Goal: Find specific page/section: Find specific page/section

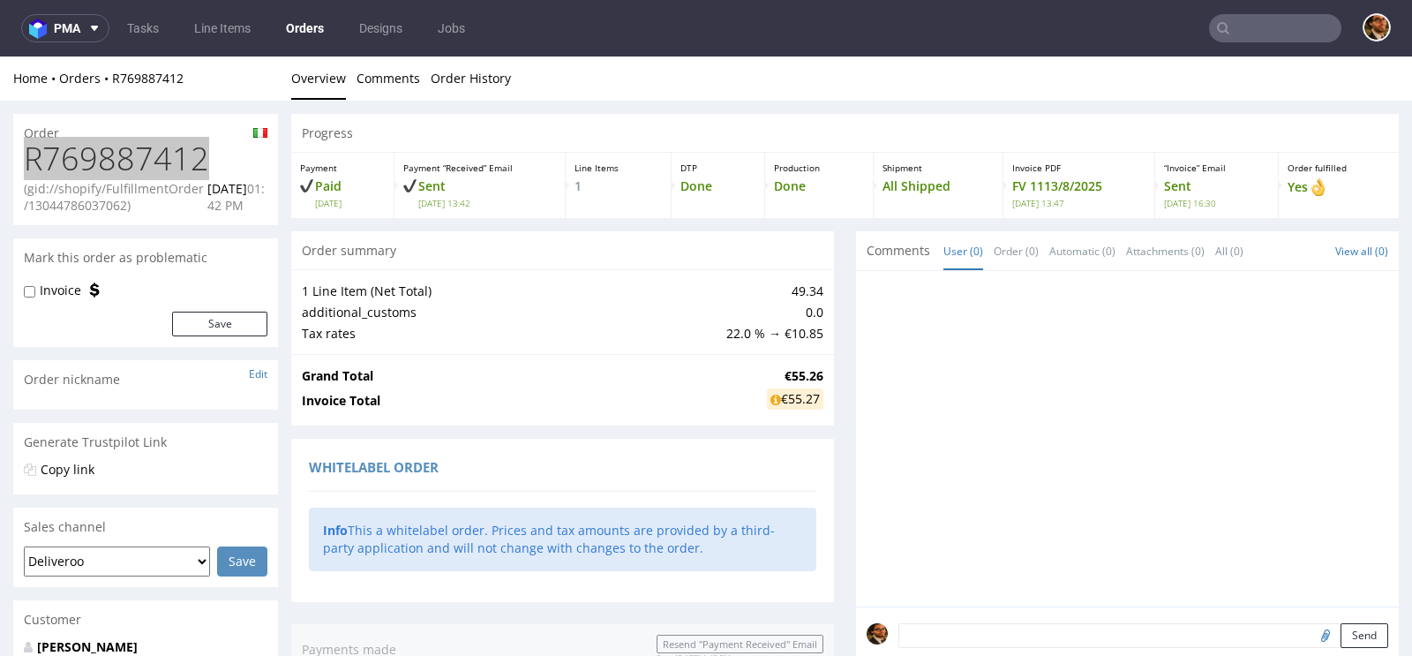
click at [1242, 37] on input "text" at bounding box center [1275, 28] width 132 height 28
paste input "R933474375"
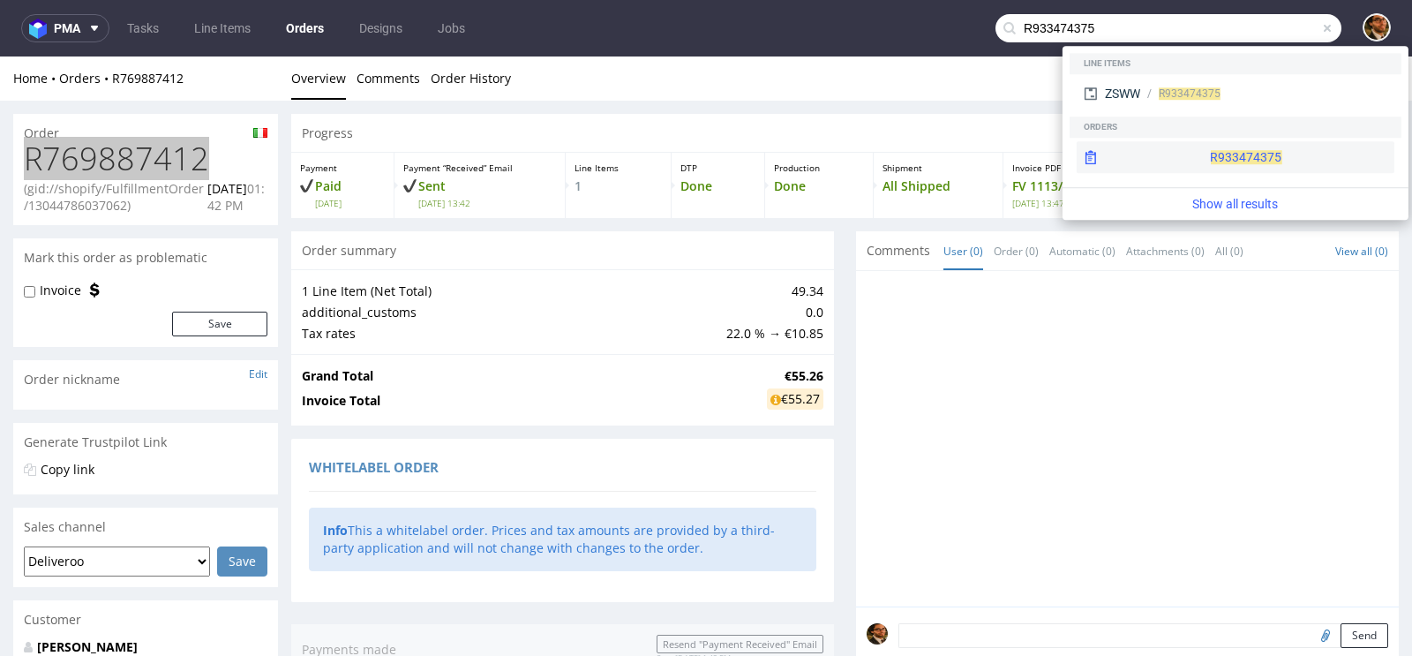
type input "R933474375"
click at [1219, 160] on div "R933474375" at bounding box center [1236, 157] width 318 height 32
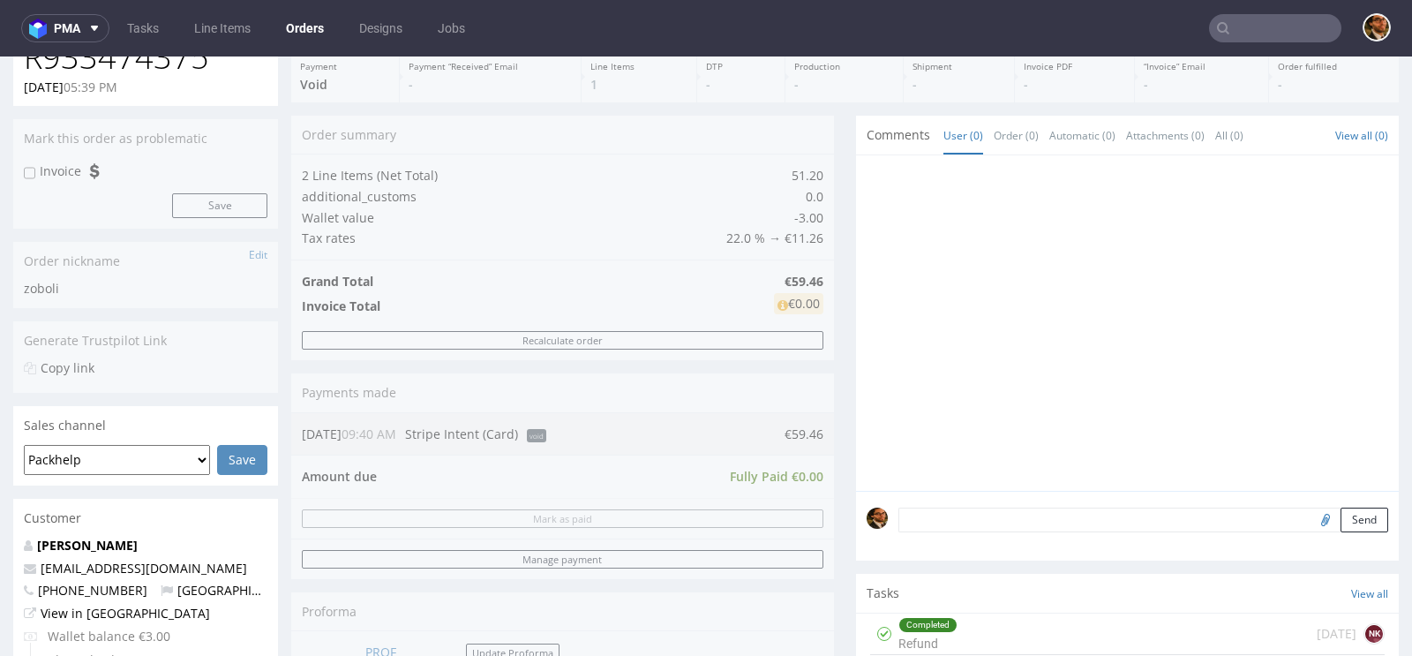
scroll to position [509, 0]
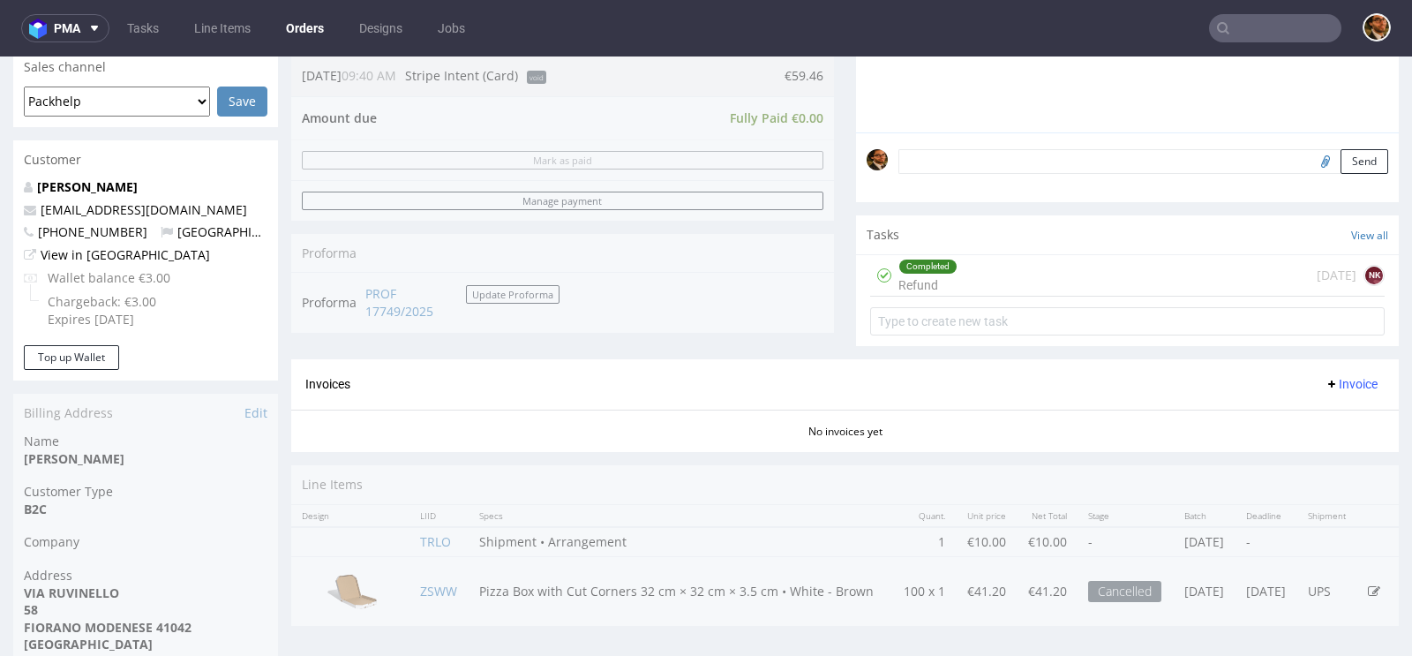
click at [1003, 269] on div "Completed Refund 4 days ago NK" at bounding box center [1127, 275] width 515 height 41
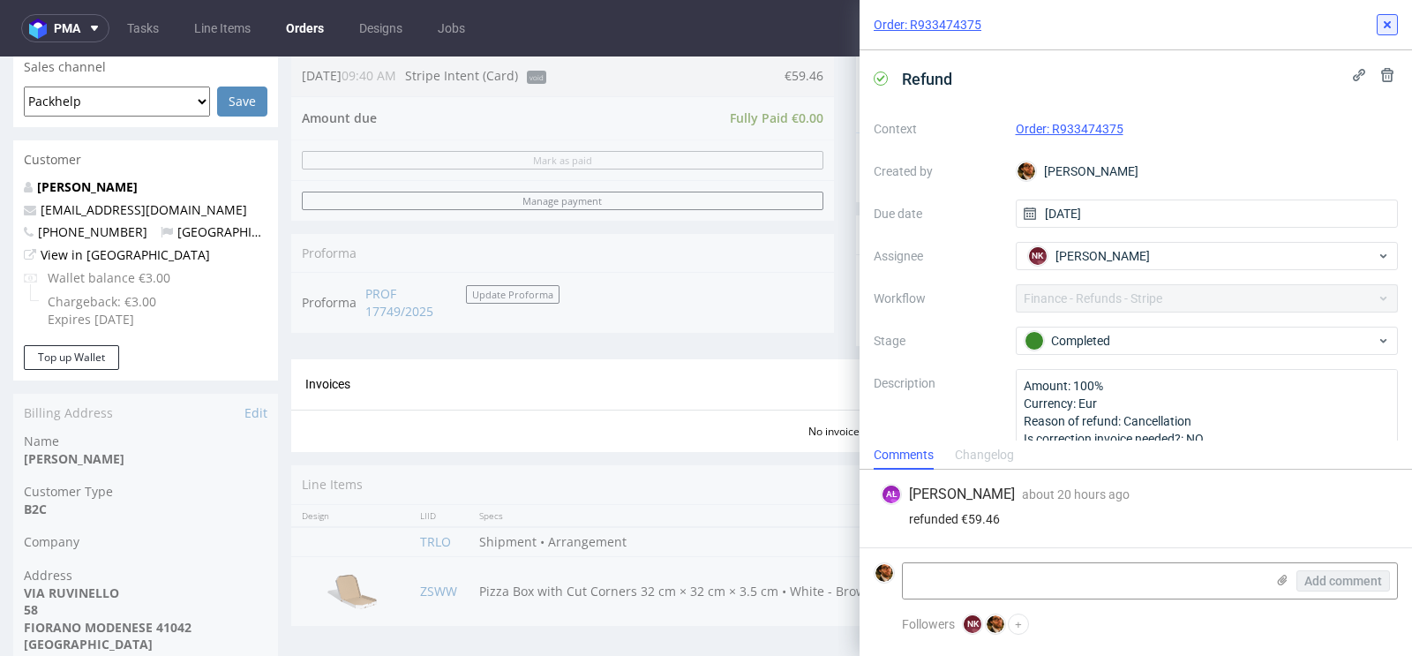
click at [1387, 32] on button at bounding box center [1387, 24] width 21 height 21
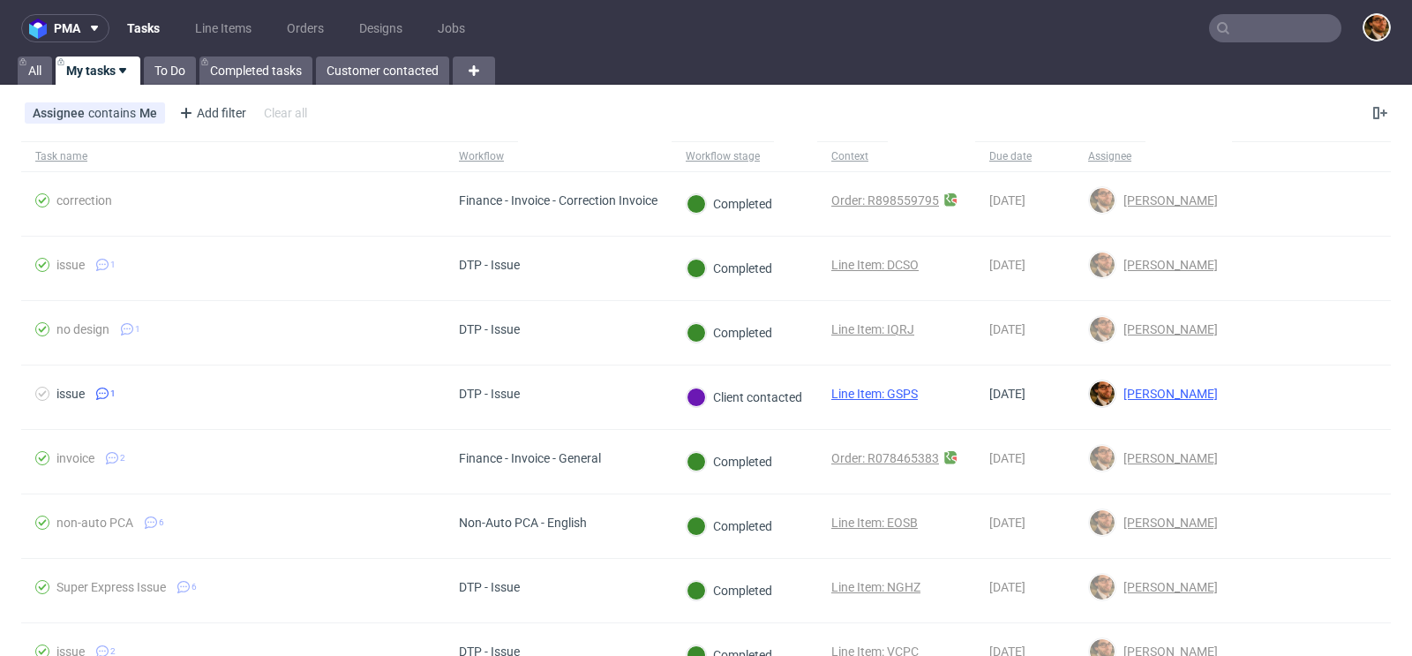
click at [1227, 44] on nav "pma Tasks Line Items Orders Designs Jobs" at bounding box center [706, 28] width 1412 height 56
click at [1227, 32] on input "text" at bounding box center [1275, 28] width 132 height 28
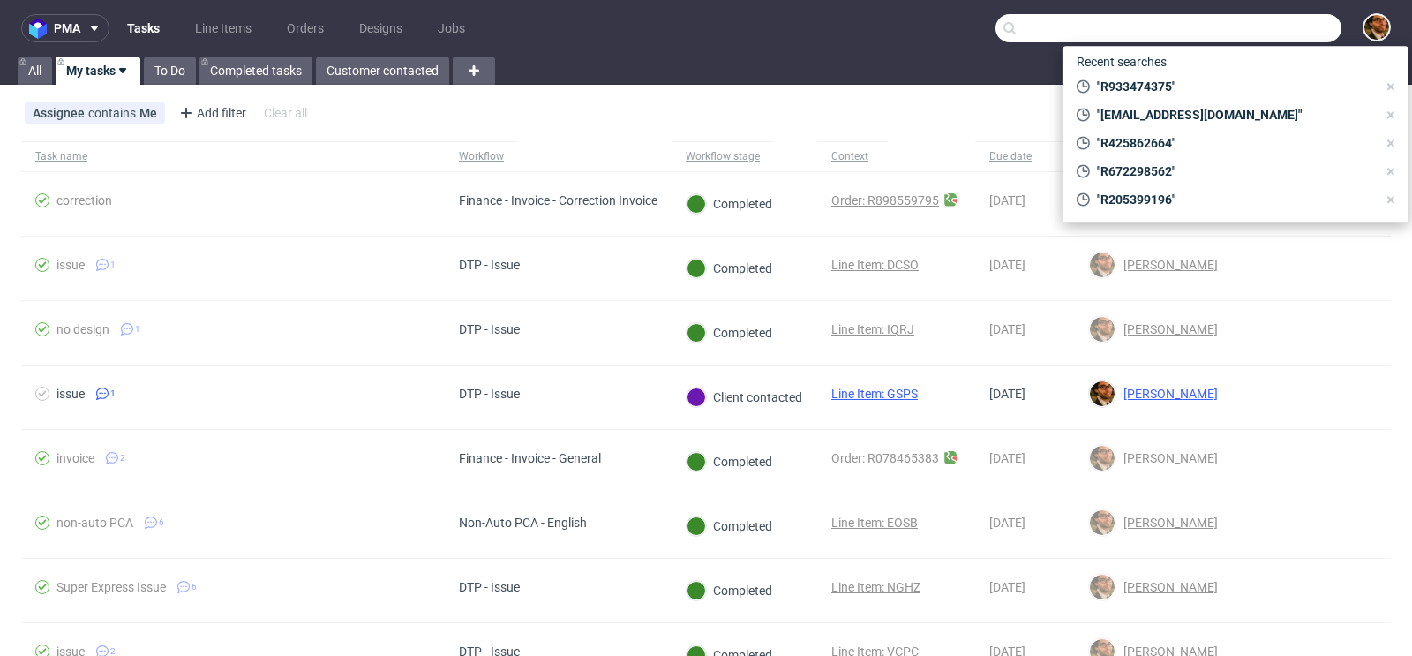
paste input "R823594345"
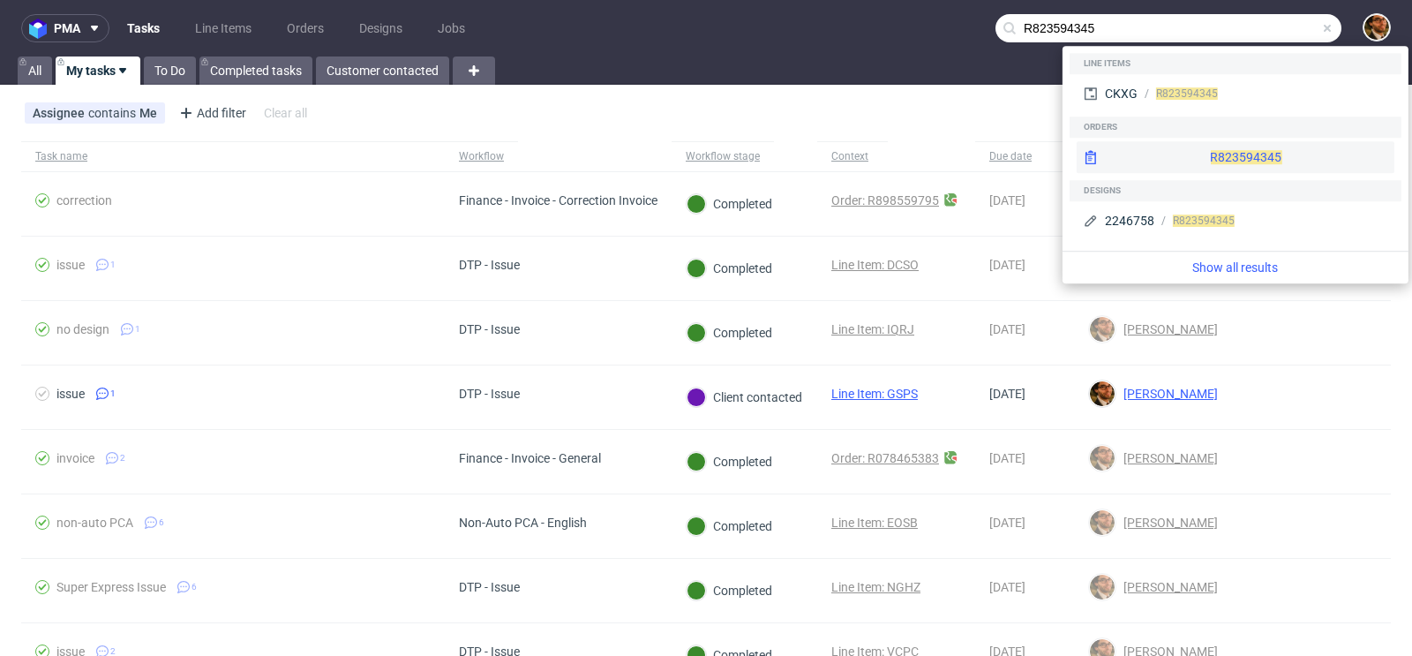
type input "R823594345"
click at [1203, 158] on div "R823594345" at bounding box center [1236, 157] width 318 height 32
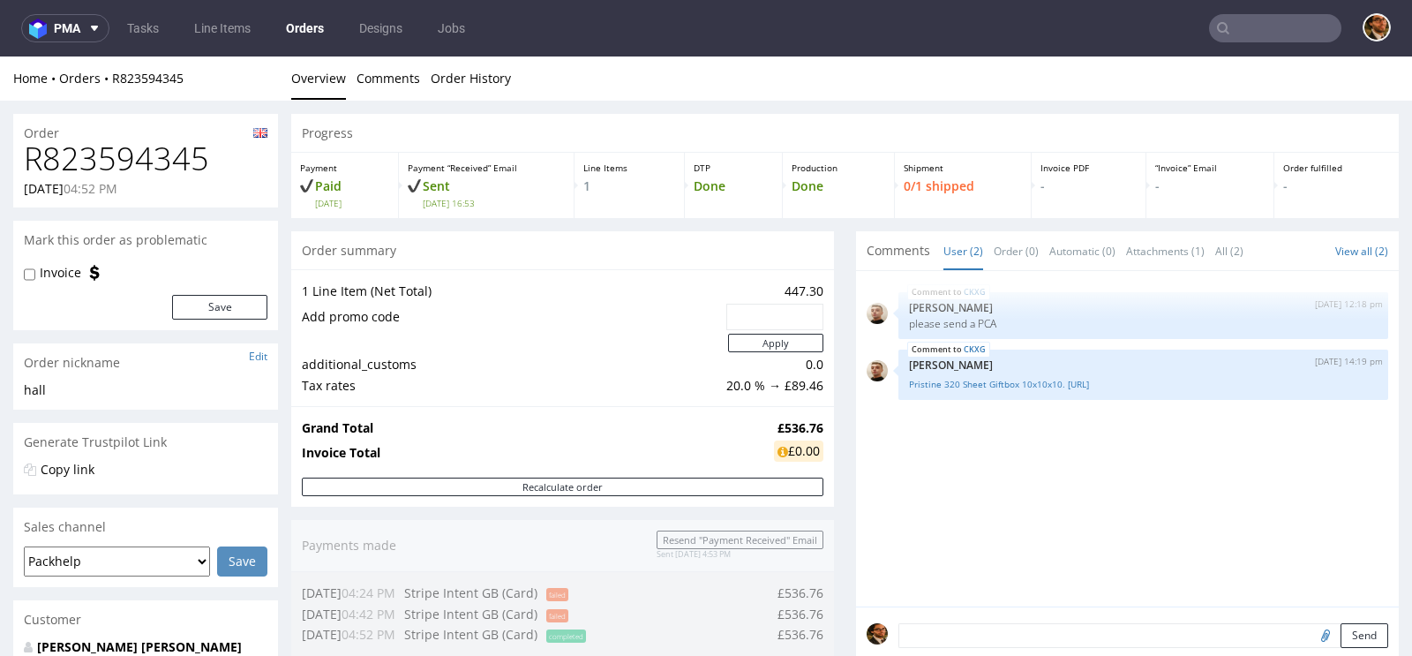
scroll to position [786, 0]
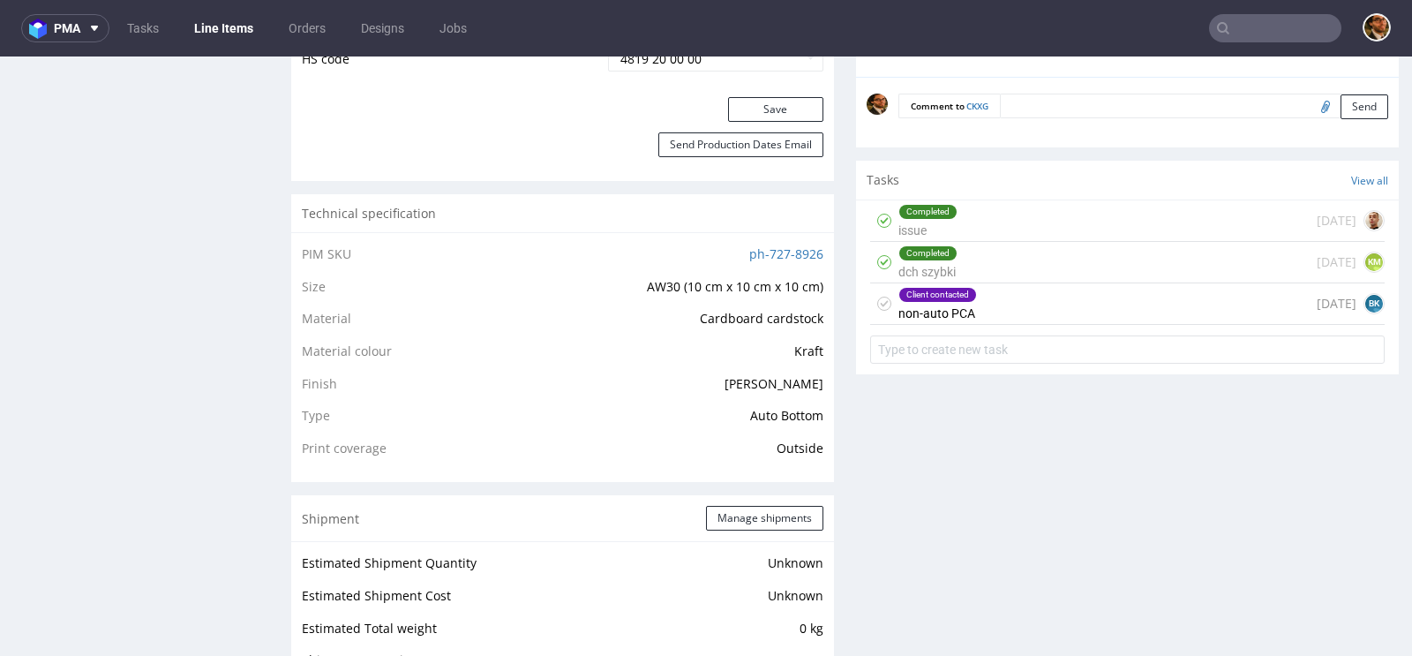
scroll to position [1139, 0]
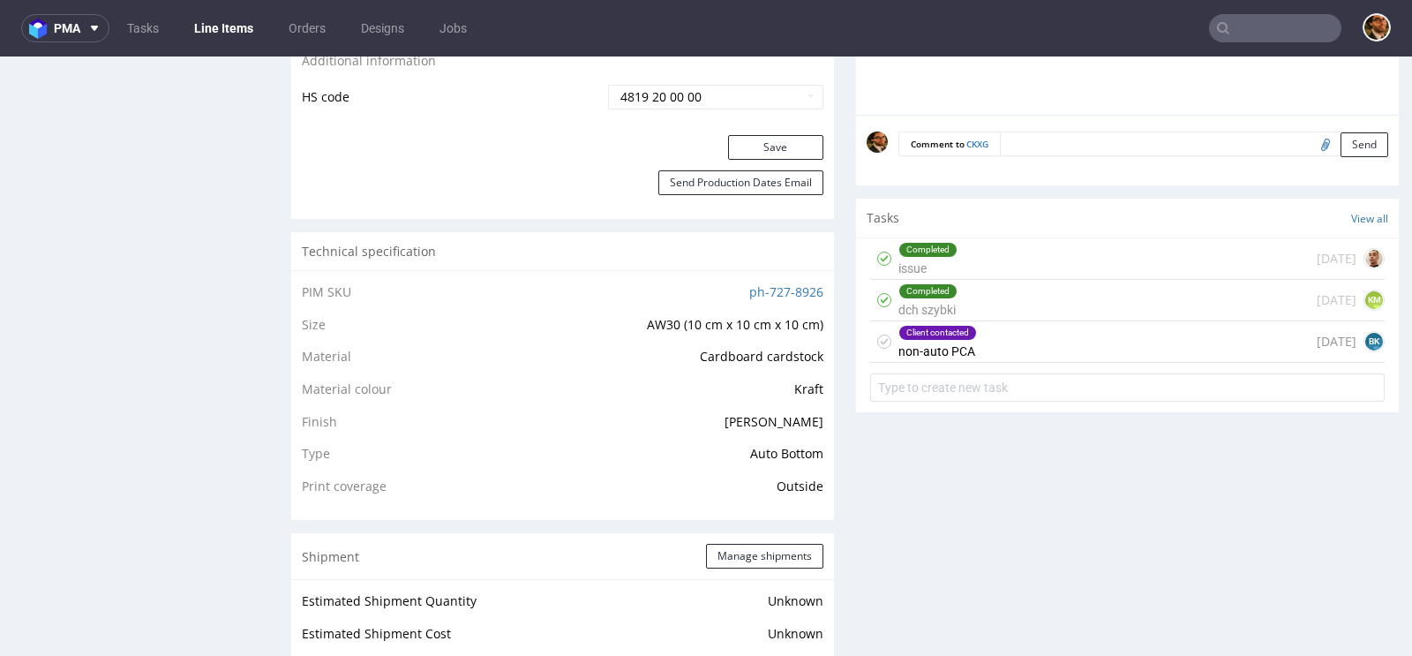
click at [1071, 342] on div "Client contacted non-auto PCA 6 days ago BK" at bounding box center [1127, 341] width 515 height 41
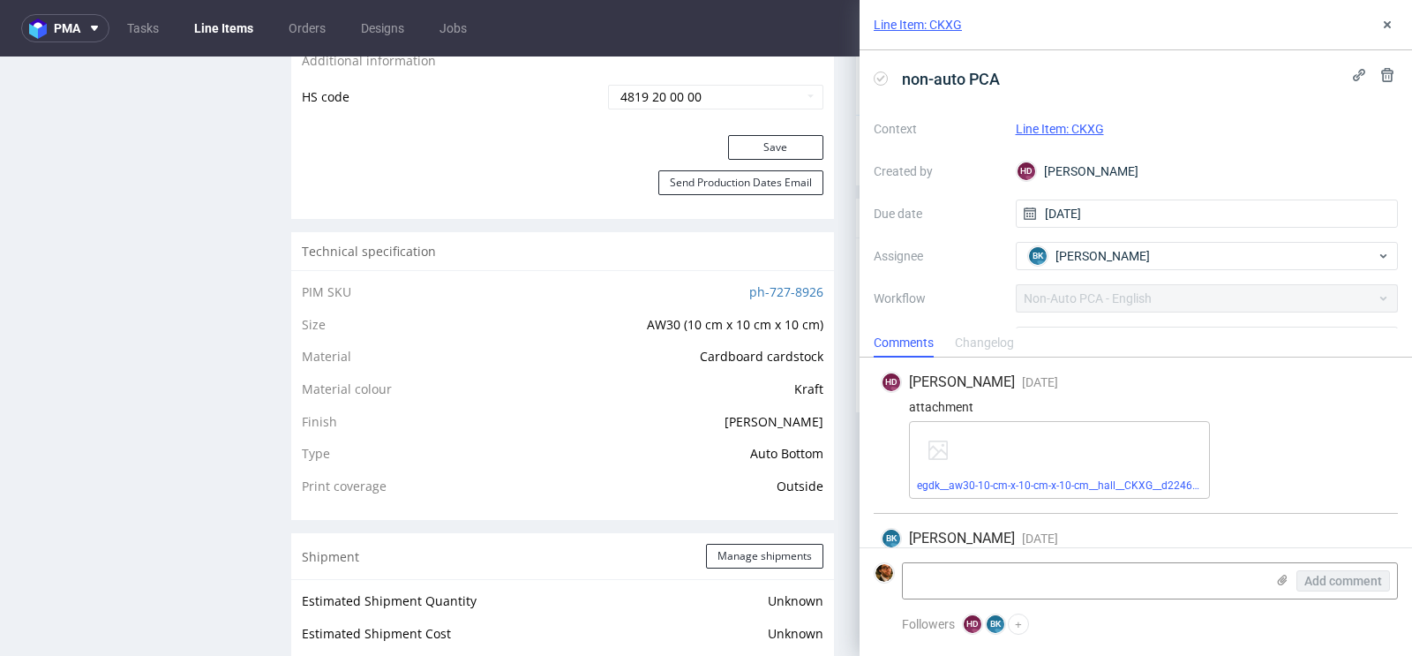
scroll to position [41, 0]
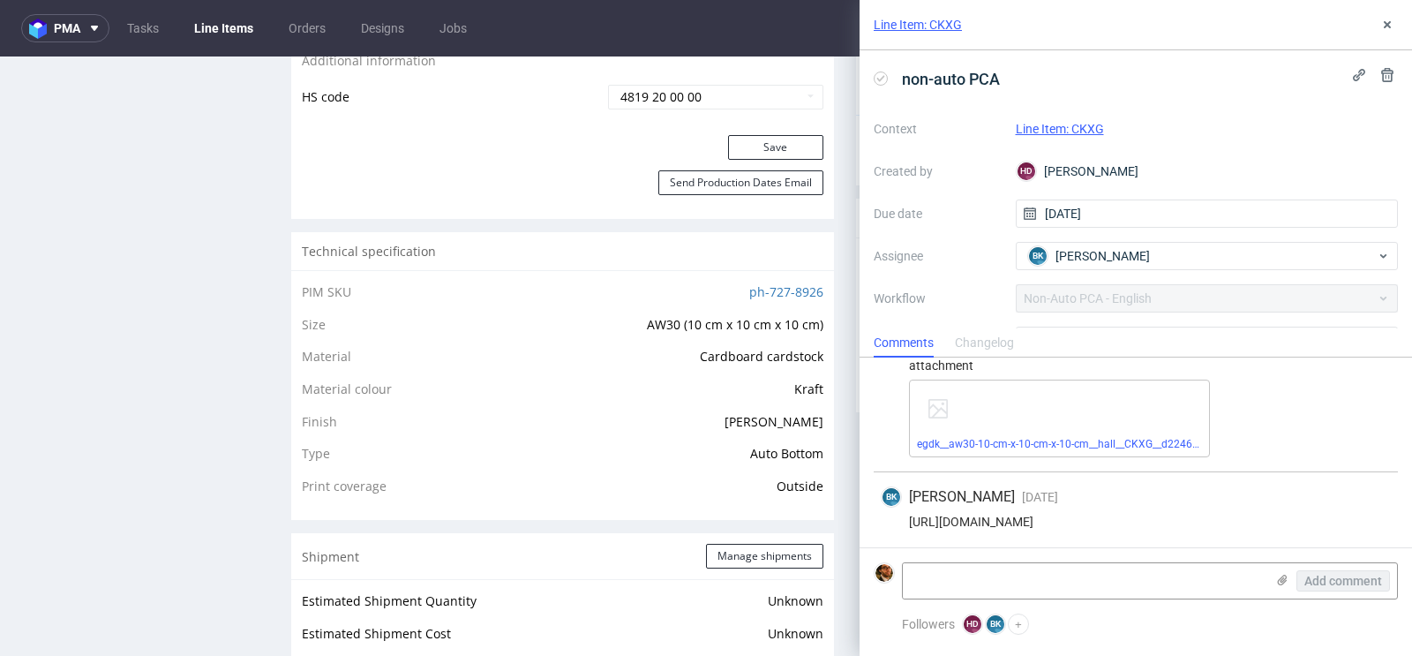
drag, startPoint x: 1342, startPoint y: 521, endPoint x: 903, endPoint y: 522, distance: 438.7
click at [903, 522] on div "https://app-eu1.hubspot.com/contacts/25600958/record/0-5/210143049970/" at bounding box center [1136, 522] width 510 height 14
copy div "https://app-eu1.hubspot.com/contacts/25600958/record/0-5/210143049970/"
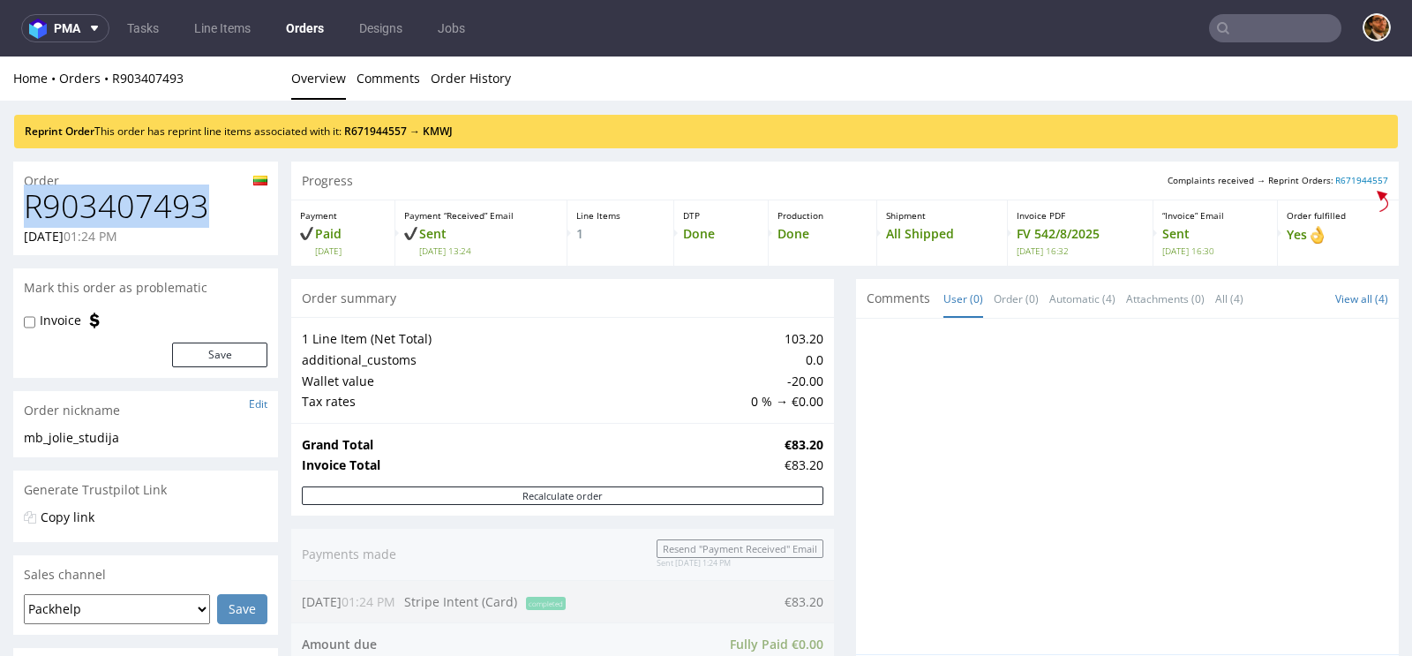
drag, startPoint x: 209, startPoint y: 204, endPoint x: 22, endPoint y: 212, distance: 187.3
click at [22, 212] on div "R903407493 24.07.2025 01:24 PM" at bounding box center [145, 222] width 265 height 66
copy h1 "R903407493"
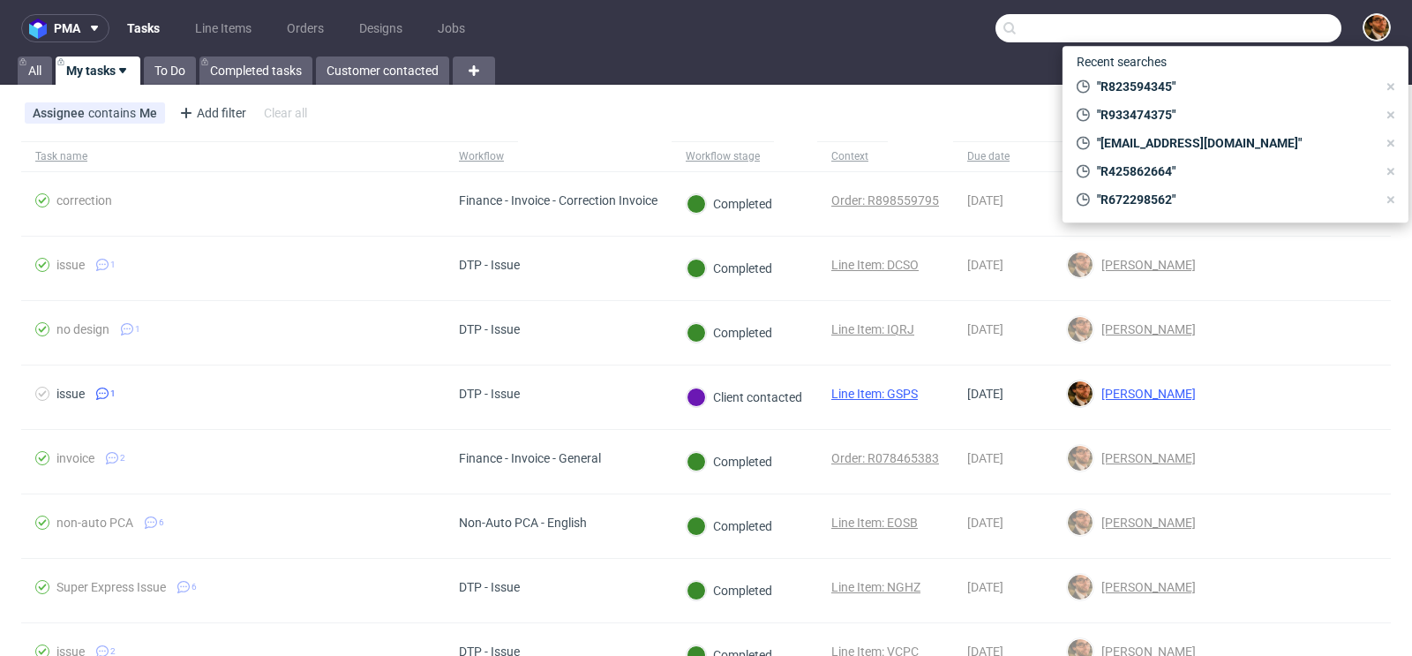
click at [1237, 38] on input "text" at bounding box center [1169, 28] width 346 height 28
paste input "[EMAIL_ADDRESS][DOMAIN_NAME]"
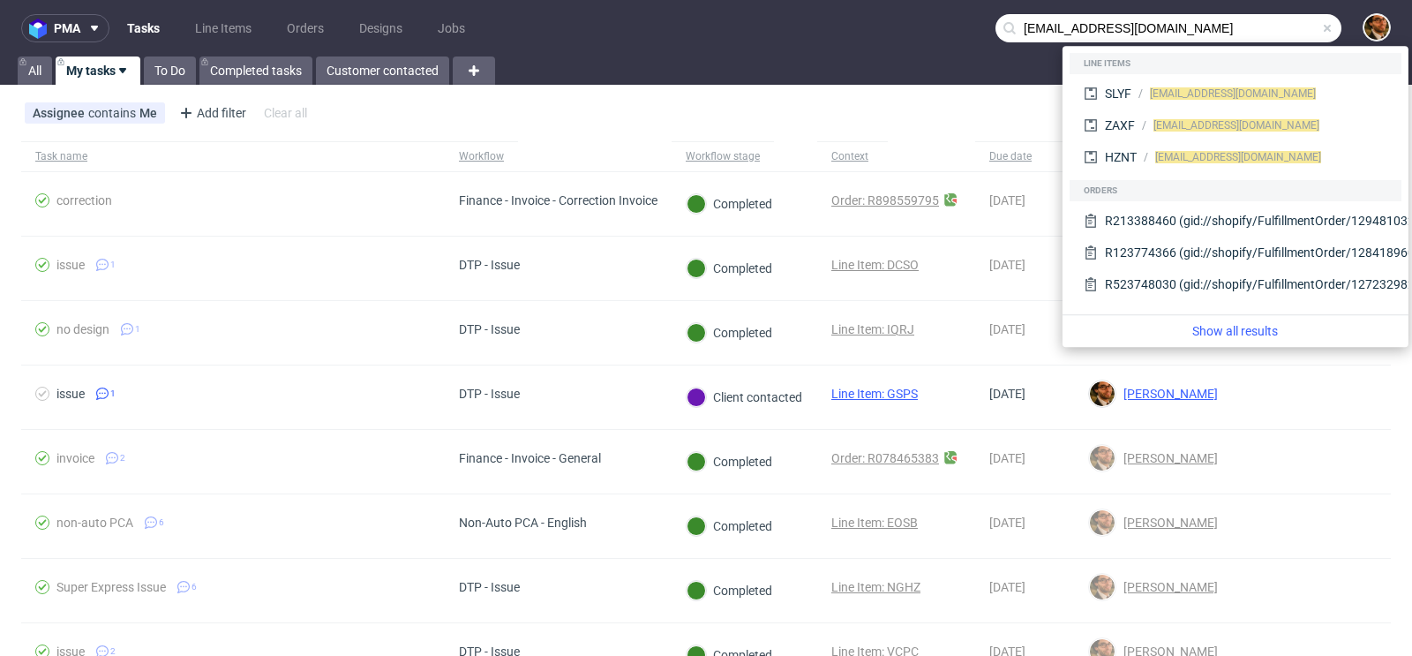
type input "[EMAIL_ADDRESS][DOMAIN_NAME]"
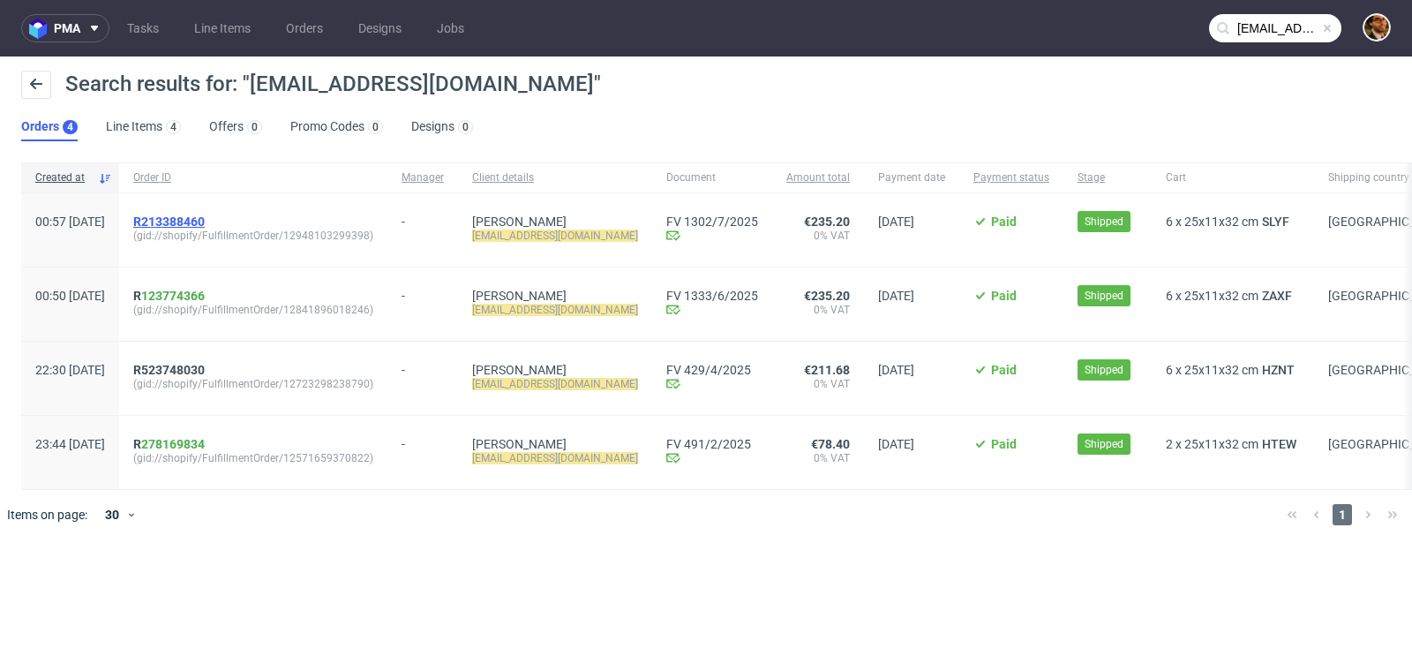
click at [205, 220] on span "R213388460" at bounding box center [168, 221] width 71 height 14
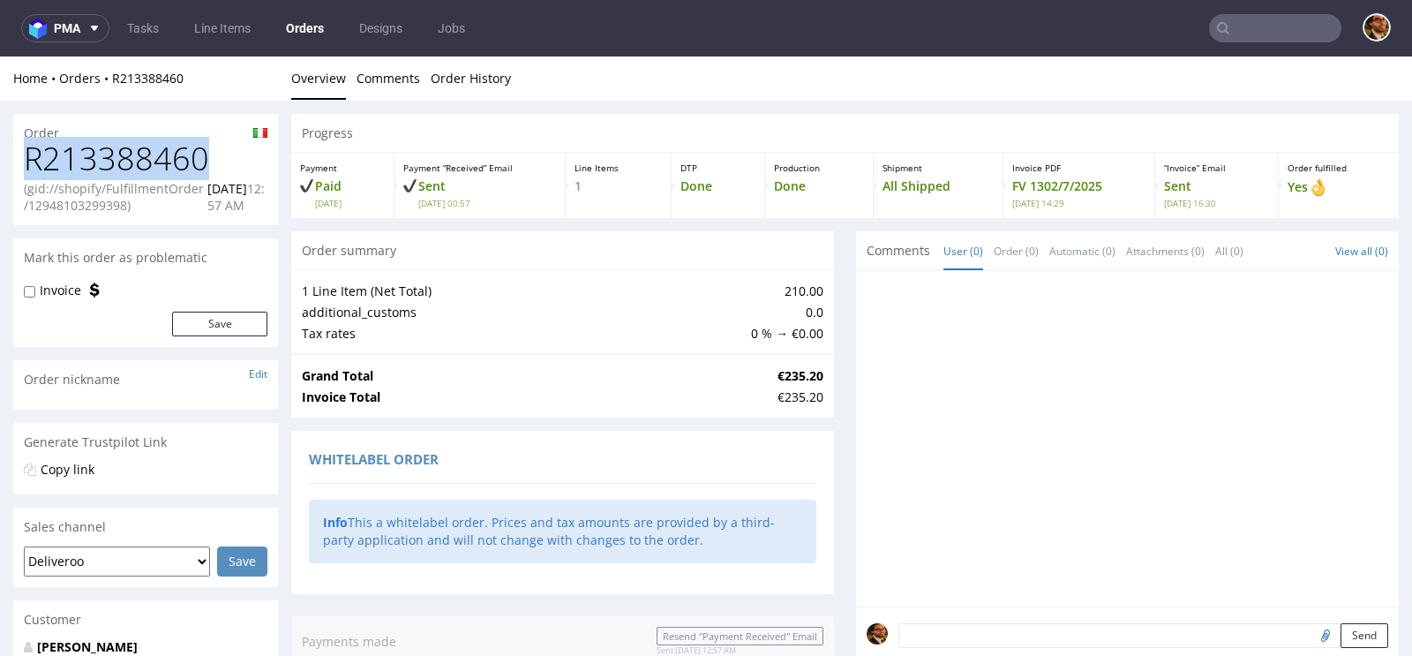
drag, startPoint x: 207, startPoint y: 154, endPoint x: 28, endPoint y: 154, distance: 178.3
click at [28, 154] on h1 "R213388460" at bounding box center [146, 158] width 244 height 35
copy h1 "R213388460"
click at [184, 166] on h1 "R213388460" at bounding box center [146, 158] width 244 height 35
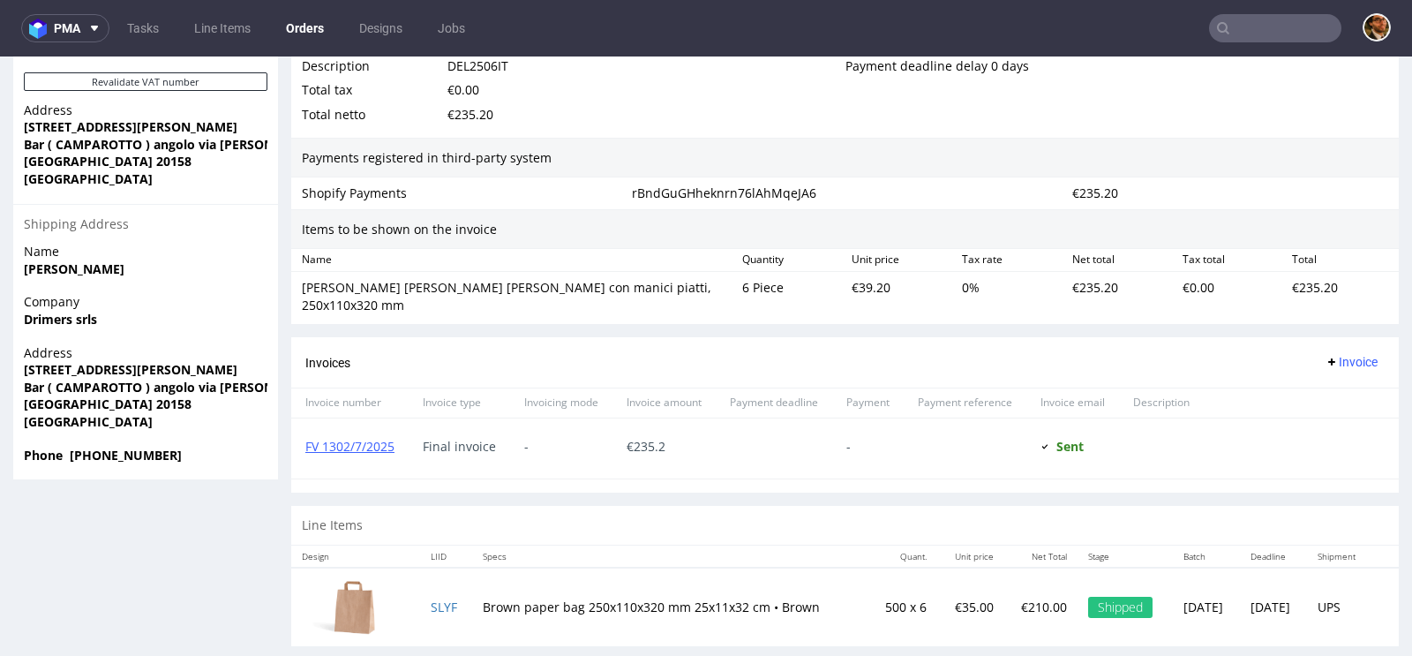
scroll to position [4, 0]
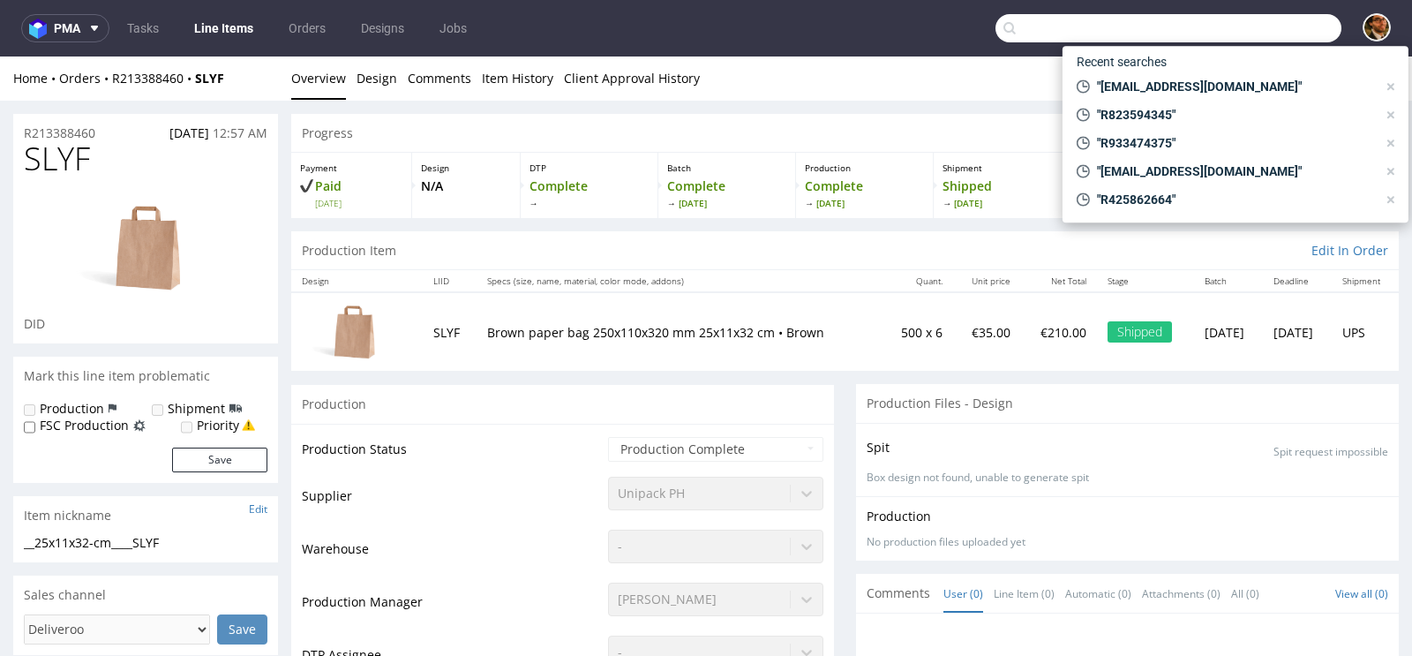
click at [1237, 17] on input "text" at bounding box center [1169, 28] width 346 height 28
paste input "R606642808"
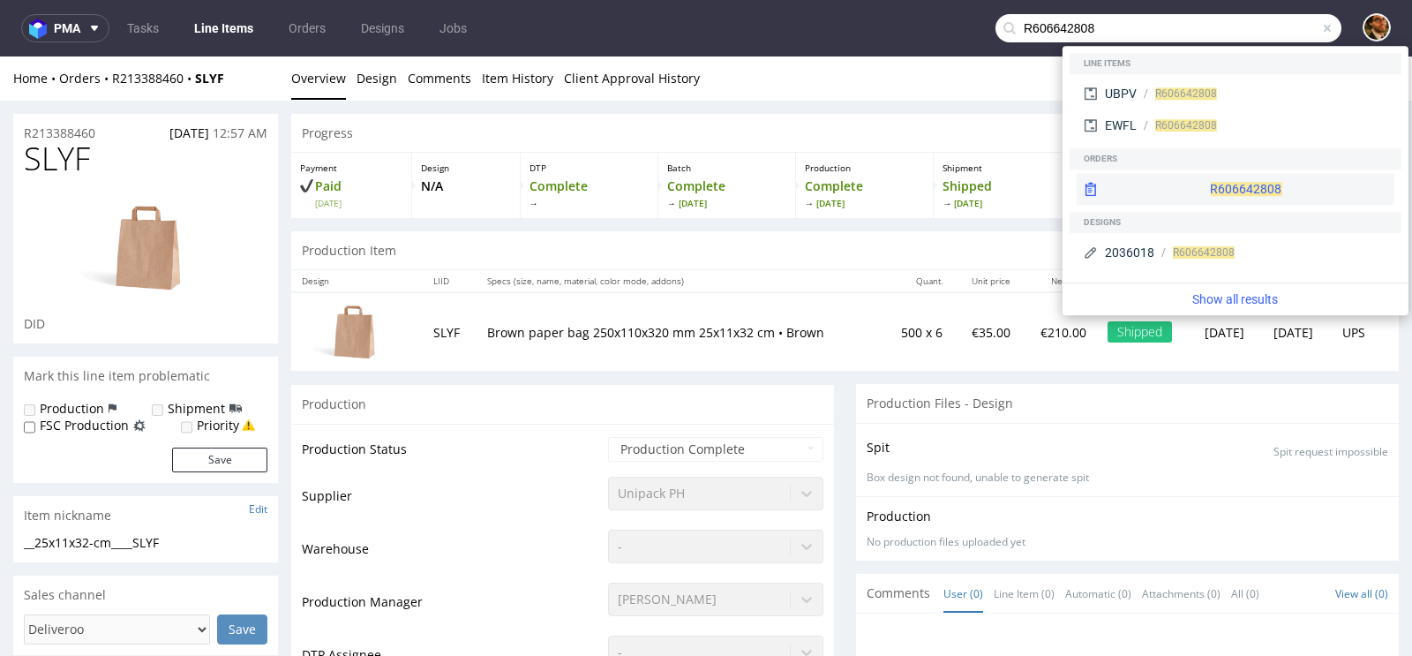
type input "R606642808"
click at [1184, 182] on div "R606642808" at bounding box center [1236, 189] width 318 height 32
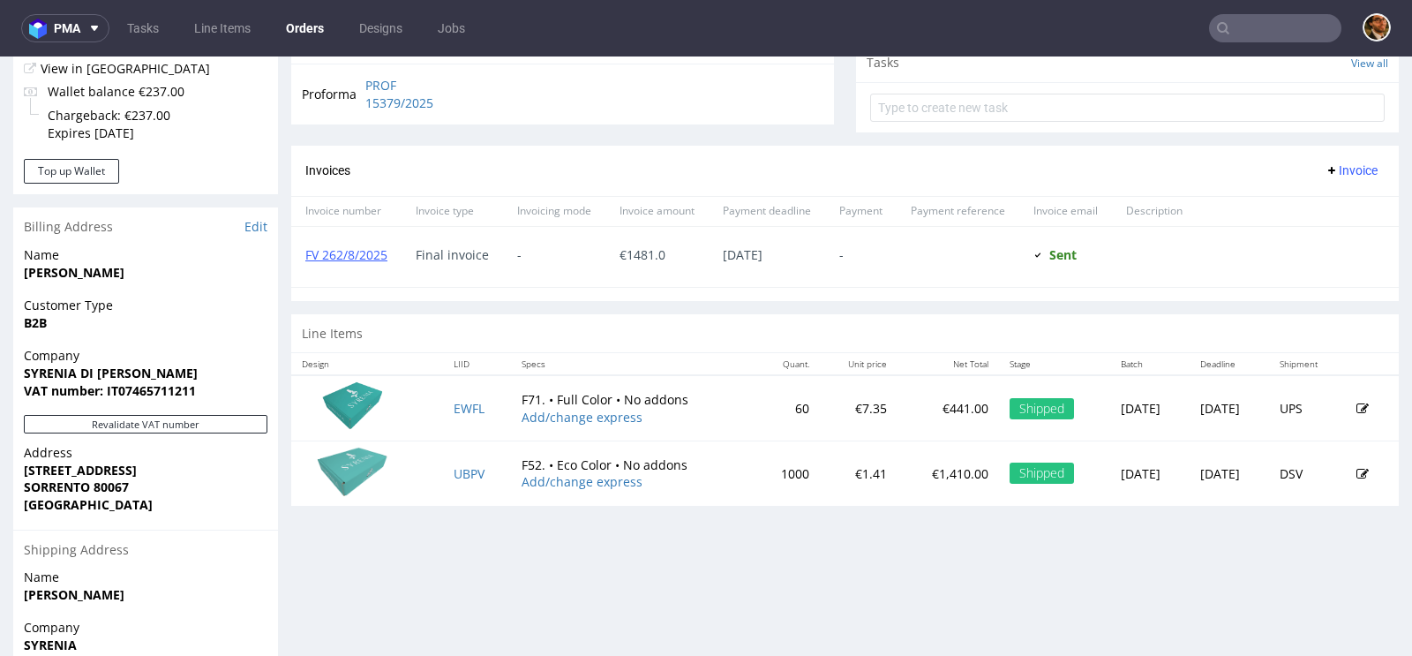
scroll to position [801, 0]
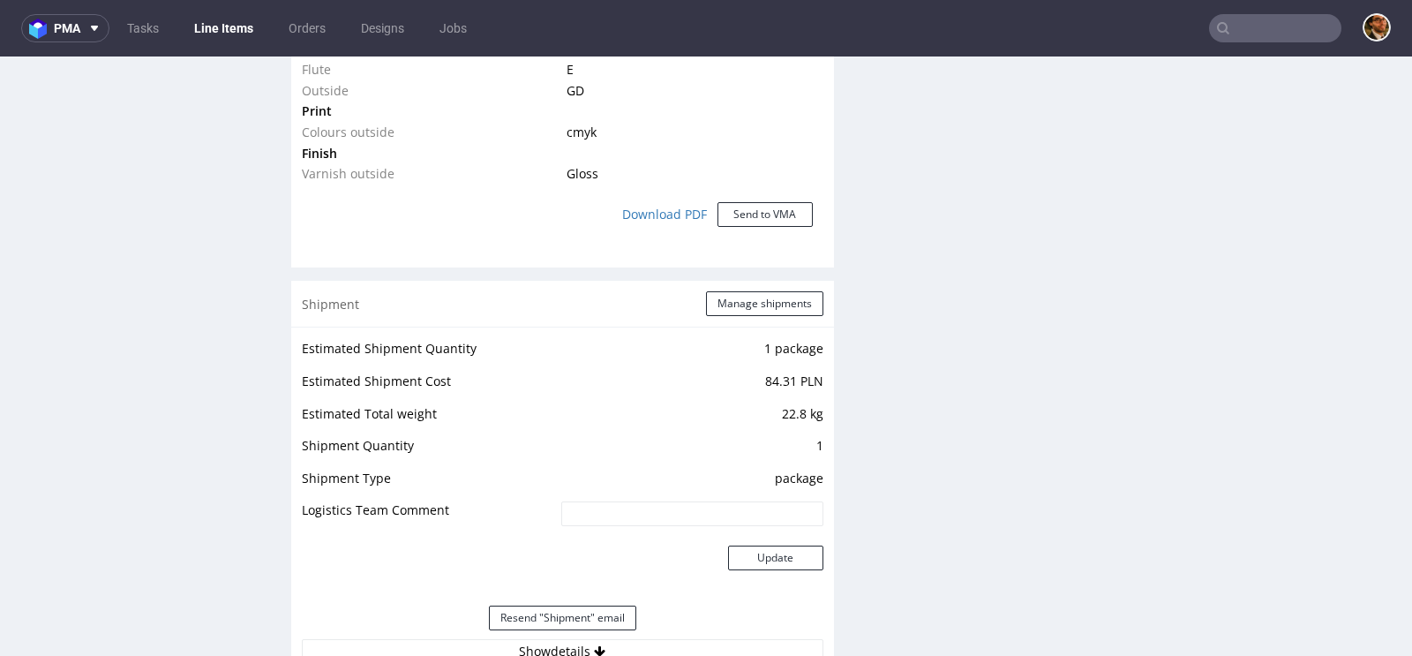
scroll to position [1748, 0]
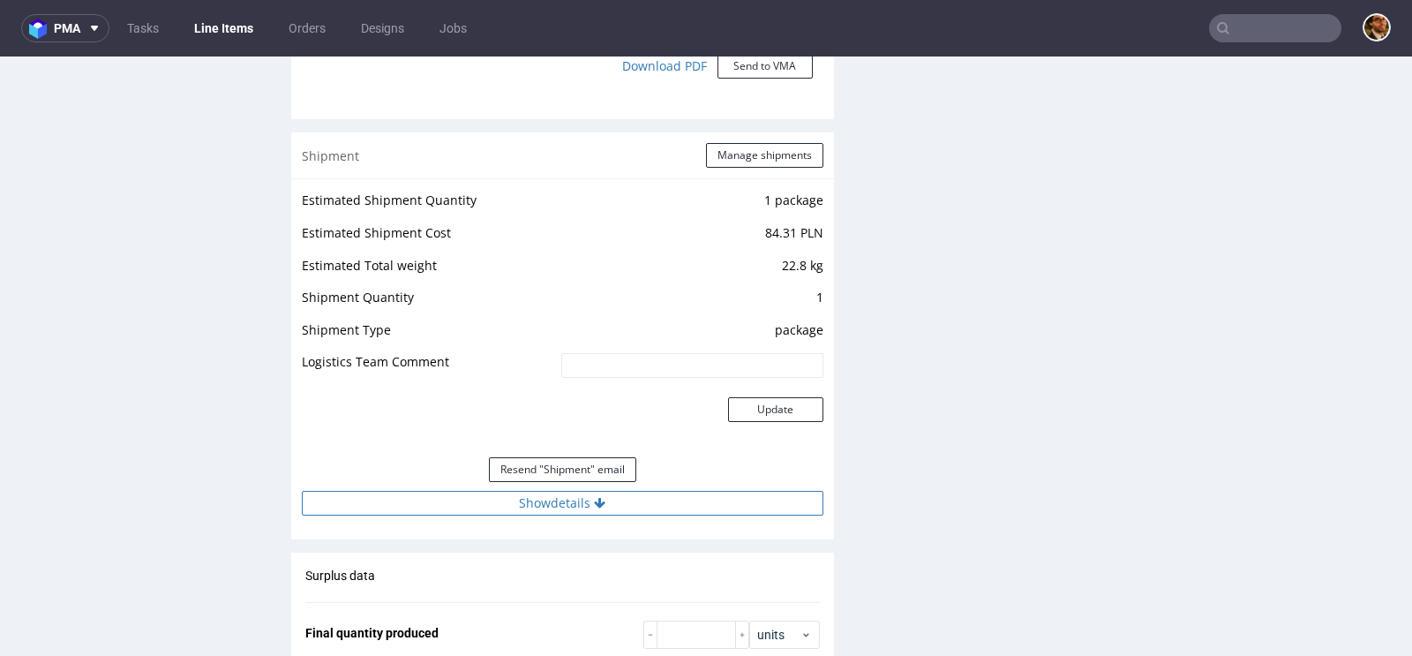
click at [585, 500] on button "Show details" at bounding box center [563, 503] width 522 height 25
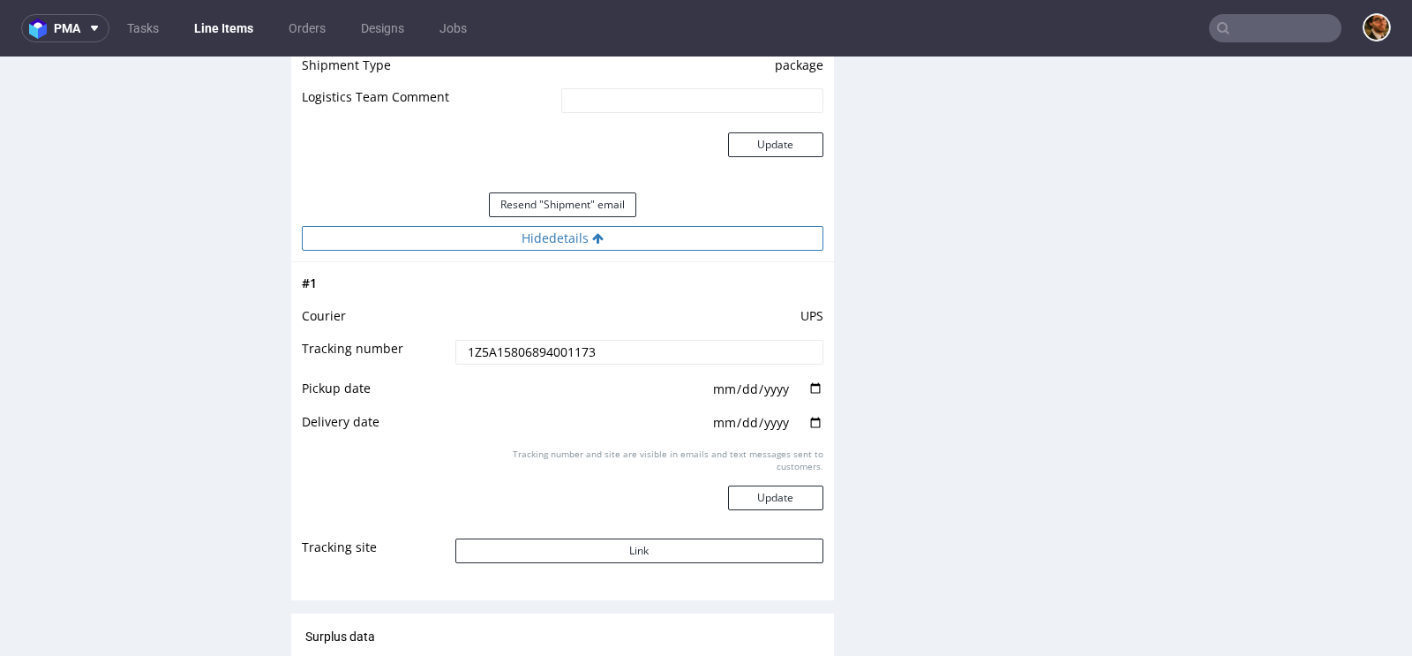
scroll to position [2042, 0]
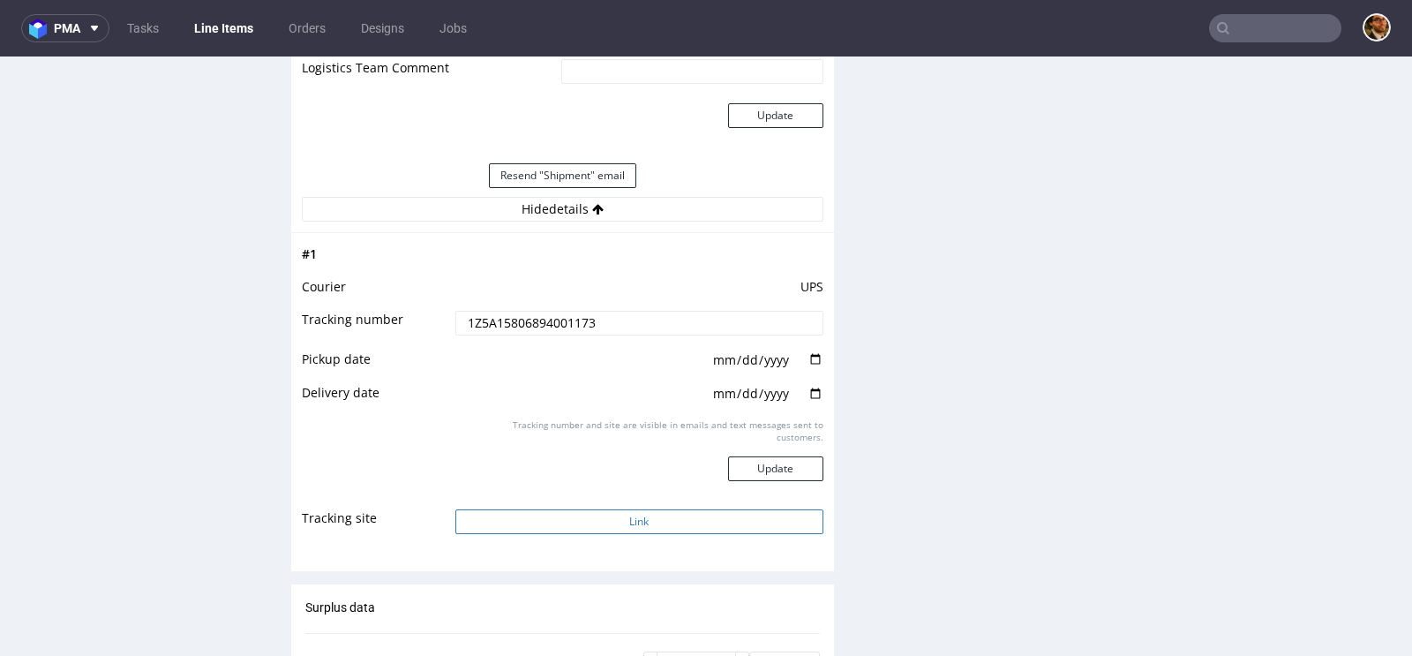
click at [632, 518] on button "Link" at bounding box center [639, 521] width 368 height 25
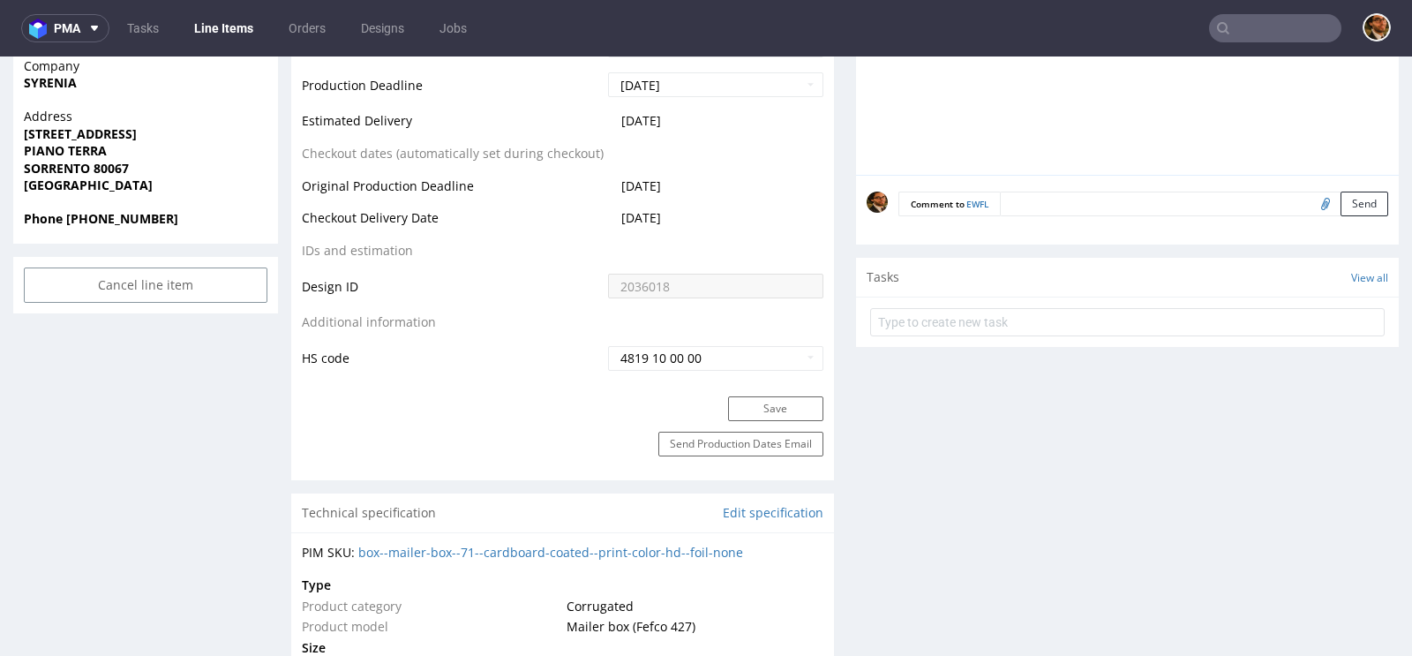
scroll to position [0, 0]
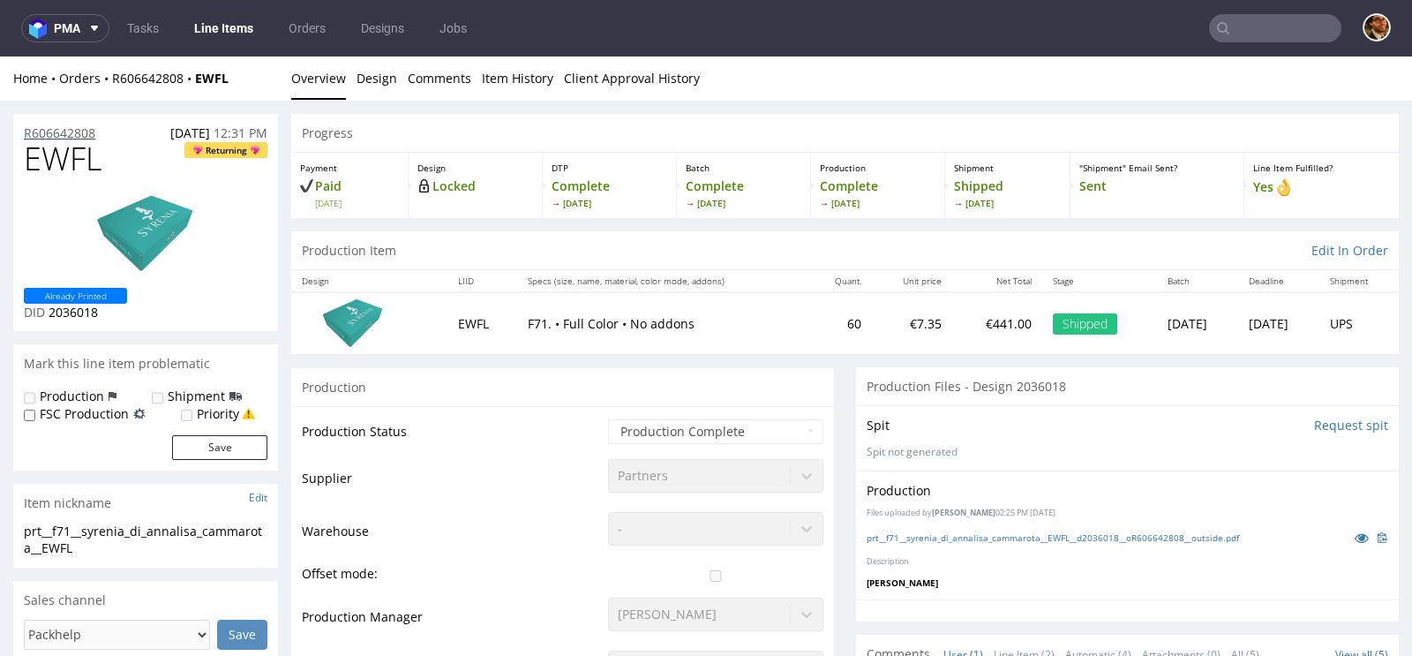
drag, startPoint x: 99, startPoint y: 131, endPoint x: 127, endPoint y: 130, distance: 28.3
click at [120, 130] on div "R606642808 18.07.2025 12:31 PM" at bounding box center [145, 128] width 265 height 28
drag, startPoint x: 104, startPoint y: 130, endPoint x: 26, endPoint y: 129, distance: 78.6
click at [26, 129] on div "R606642808 18.07.2025 12:31 PM" at bounding box center [145, 128] width 265 height 28
copy p "R606642808"
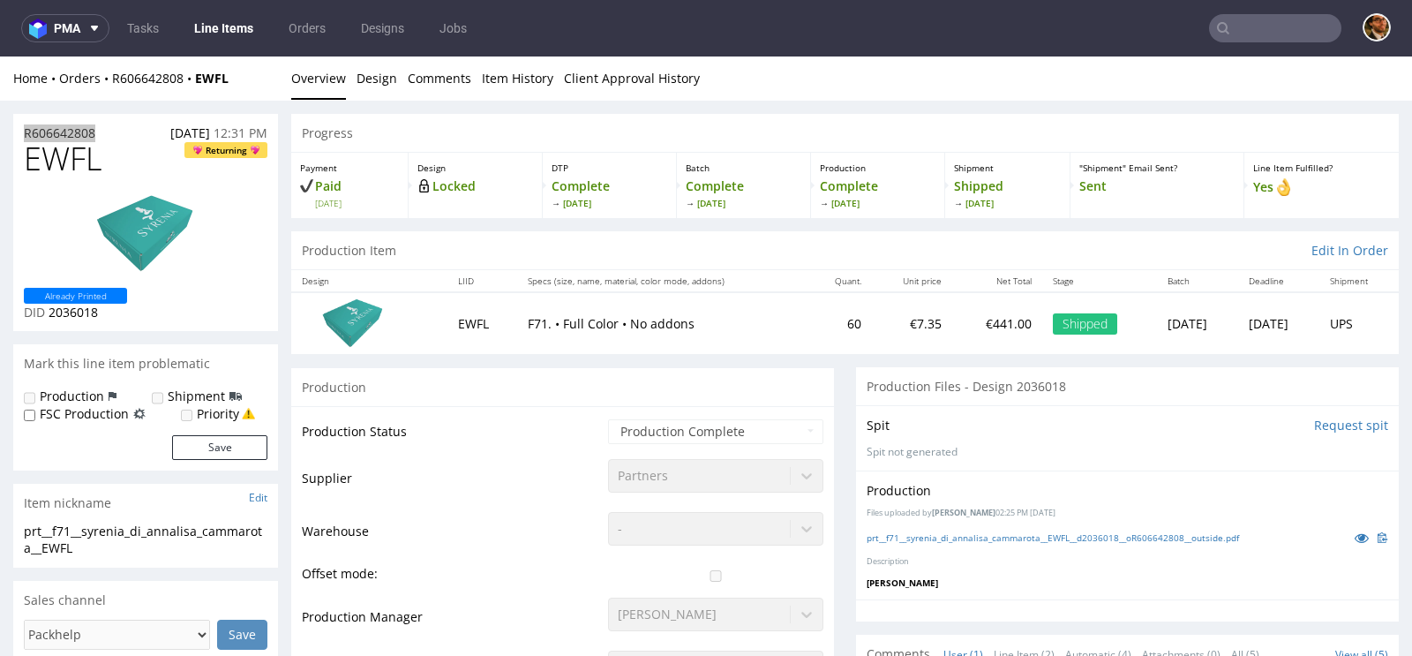
click at [1244, 26] on input "text" at bounding box center [1275, 28] width 132 height 28
paste input "R387745651"
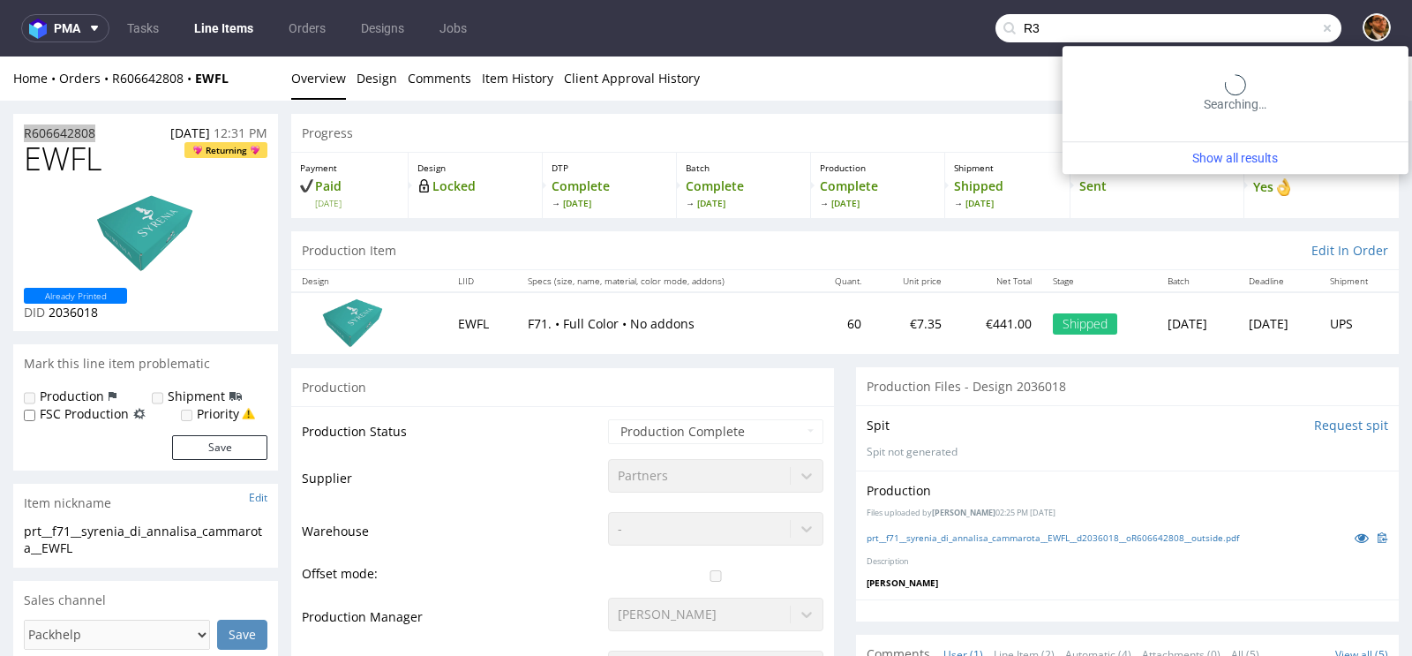
type input "R"
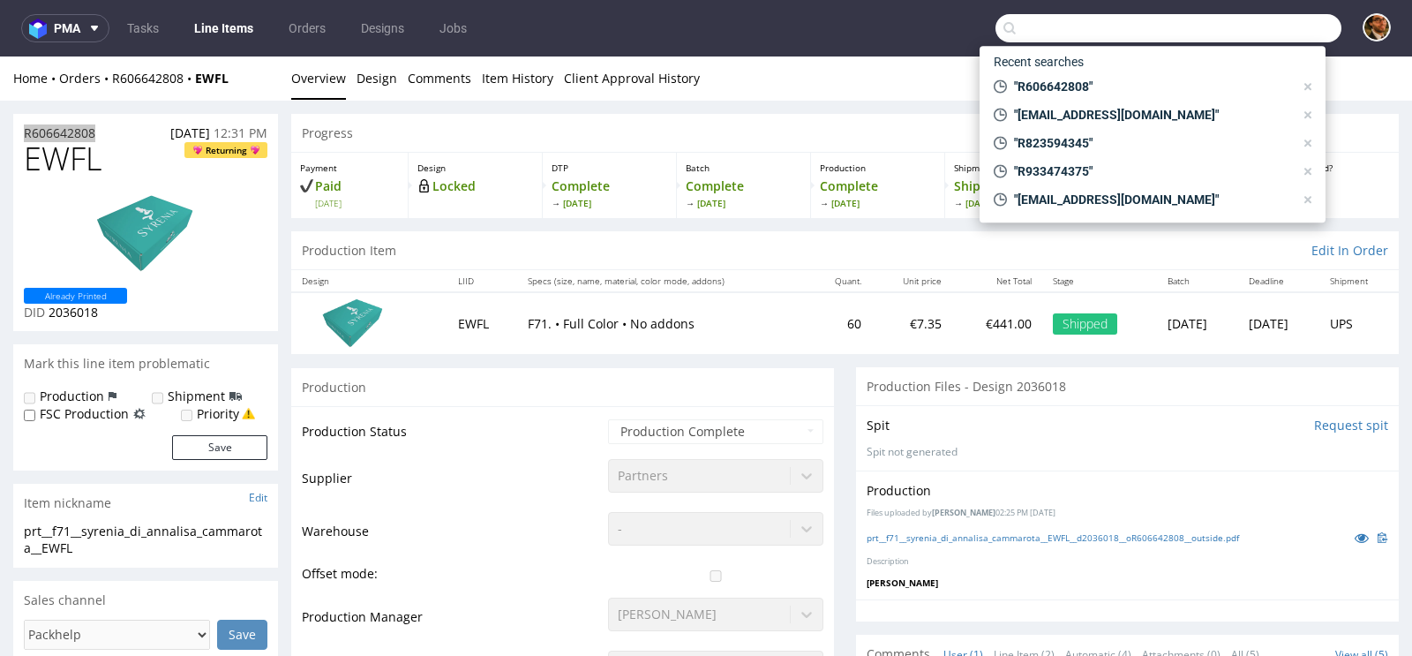
paste input "R387745651"
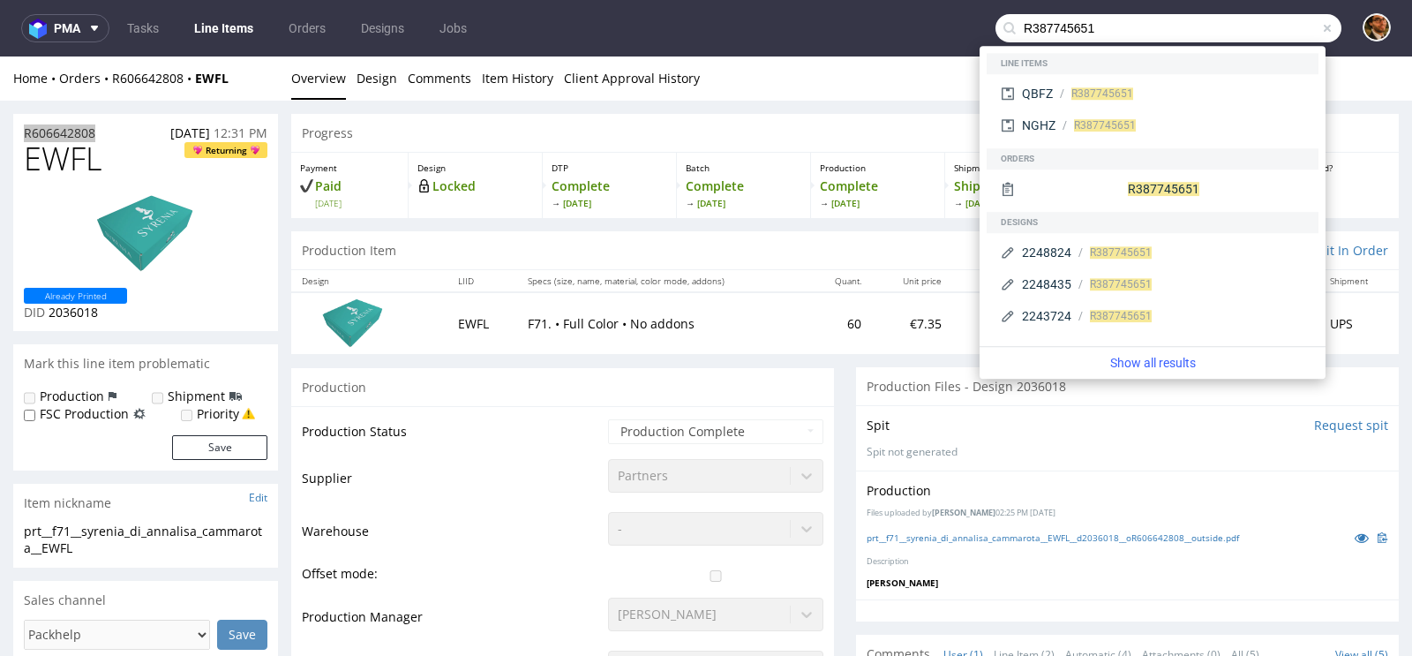
type input "R387745651"
click at [109, 134] on div "R606642808 18.07.2025 12:31 PM" at bounding box center [145, 128] width 265 height 28
click at [111, 129] on div "R606642808 18.07.2025 12:31 PM" at bounding box center [145, 128] width 265 height 28
click at [1110, 188] on div "R 387745651" at bounding box center [1153, 189] width 318 height 32
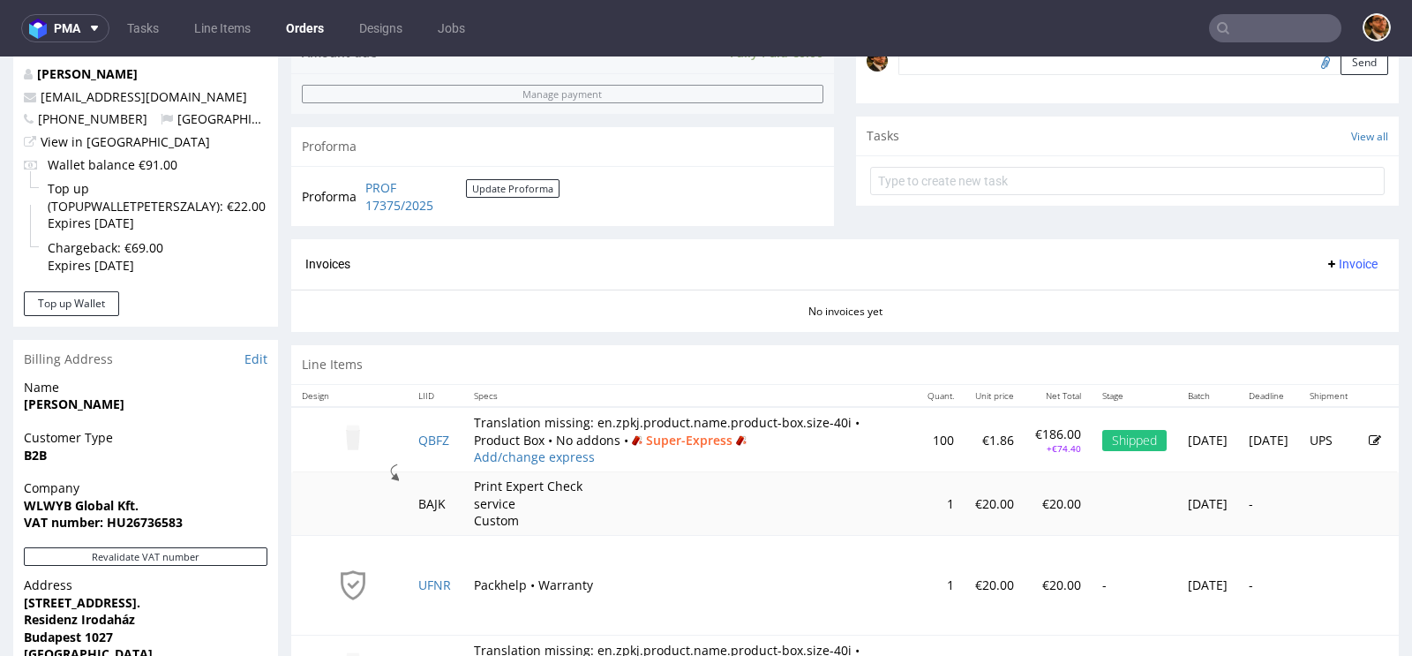
scroll to position [99, 0]
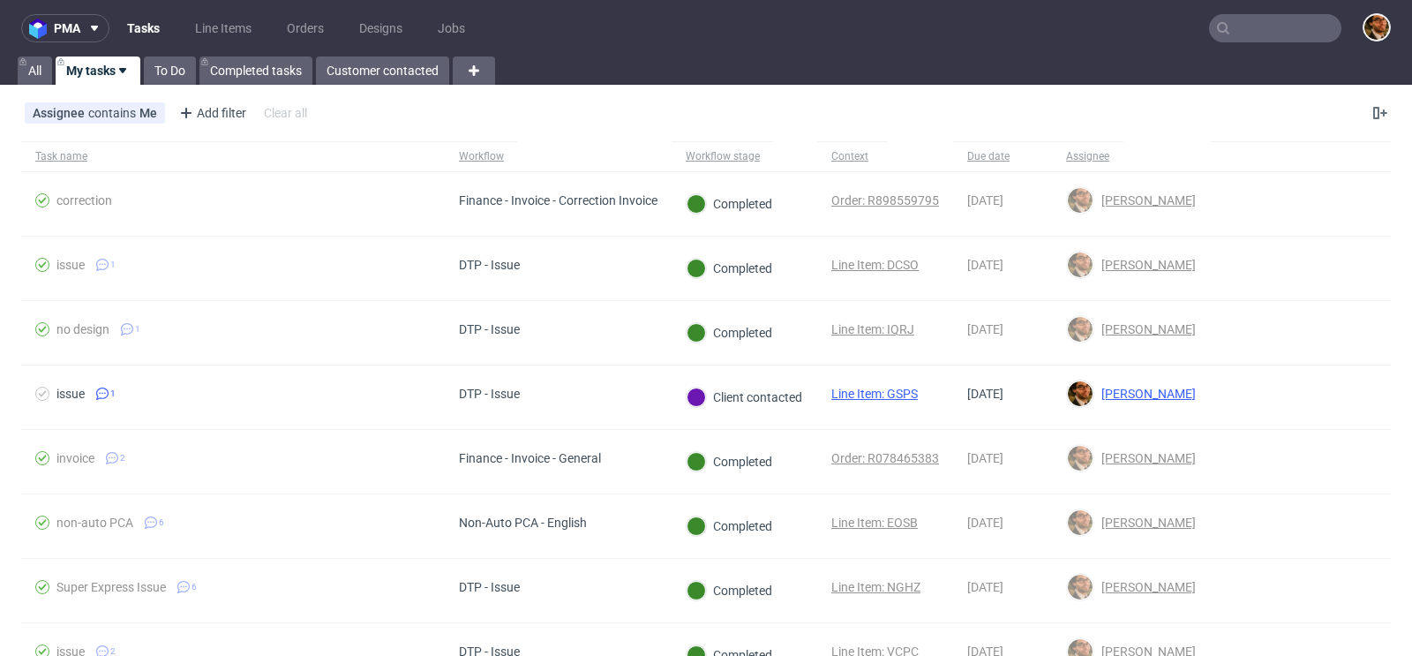
click at [1235, 24] on input "text" at bounding box center [1275, 28] width 132 height 28
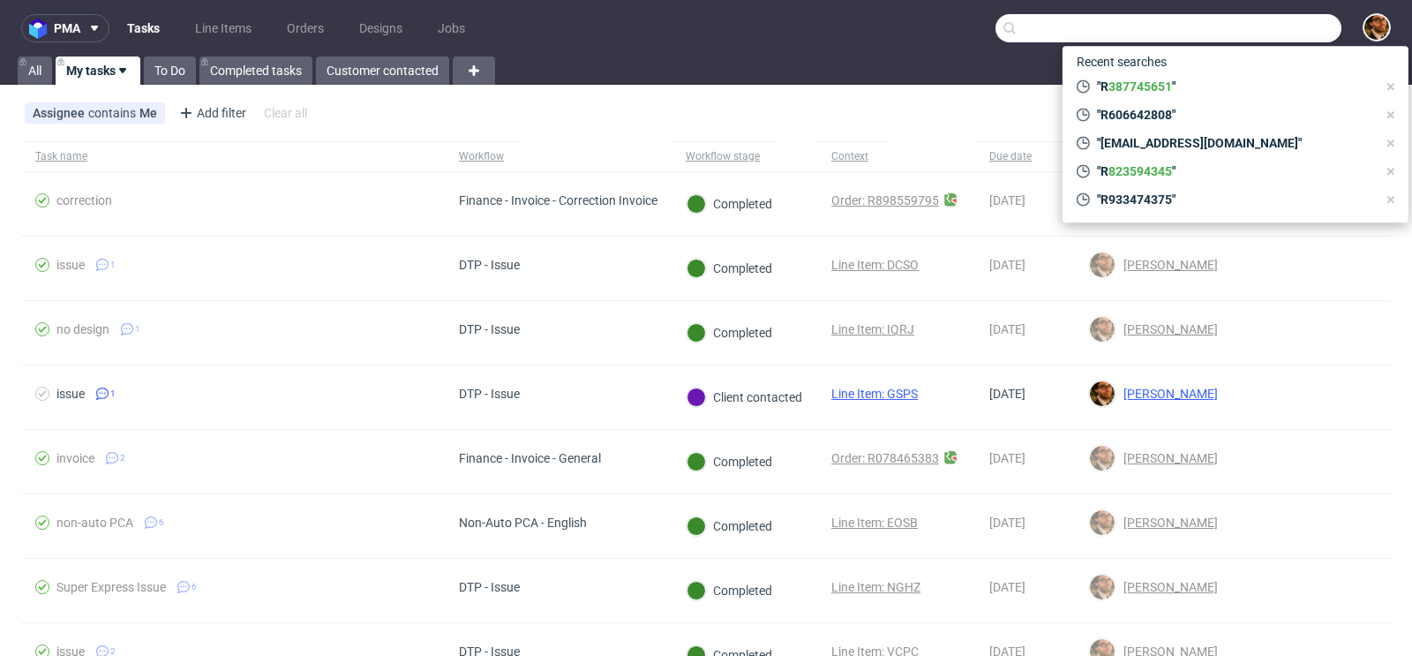
paste input "R935980439"
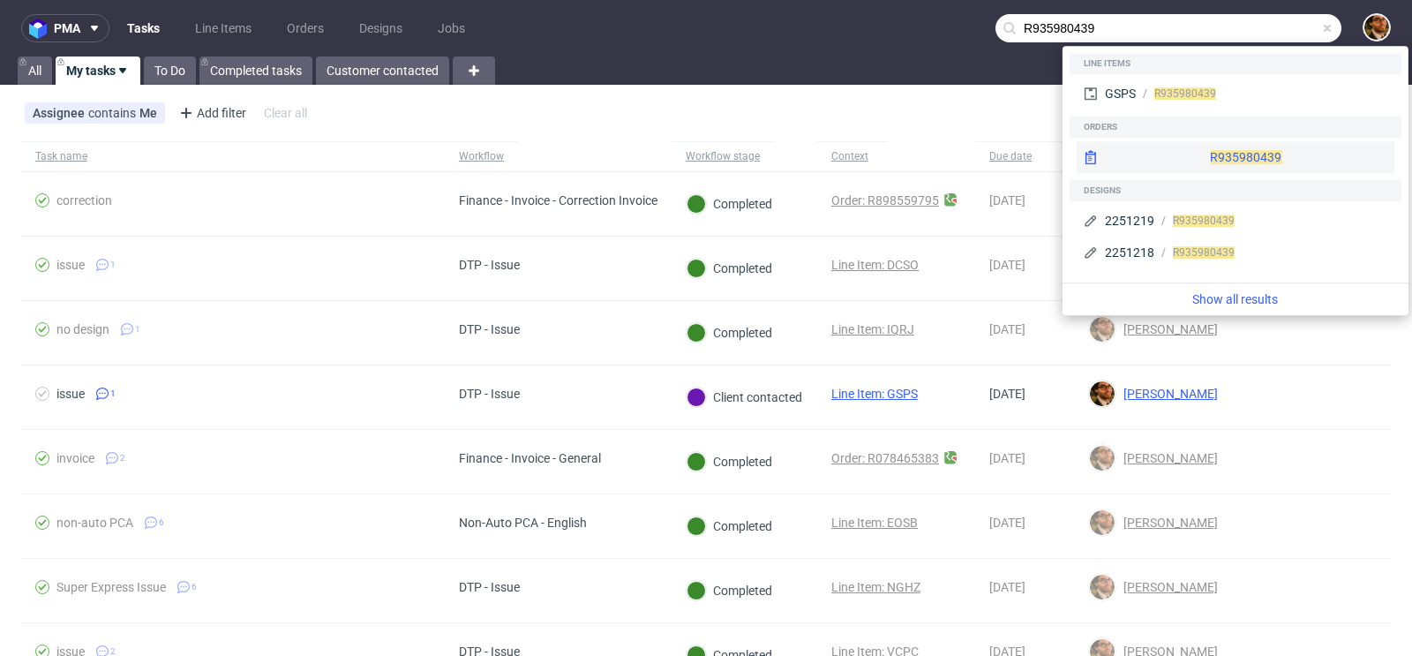
type input "R935980439"
click at [1195, 169] on div "R935980439" at bounding box center [1236, 157] width 318 height 32
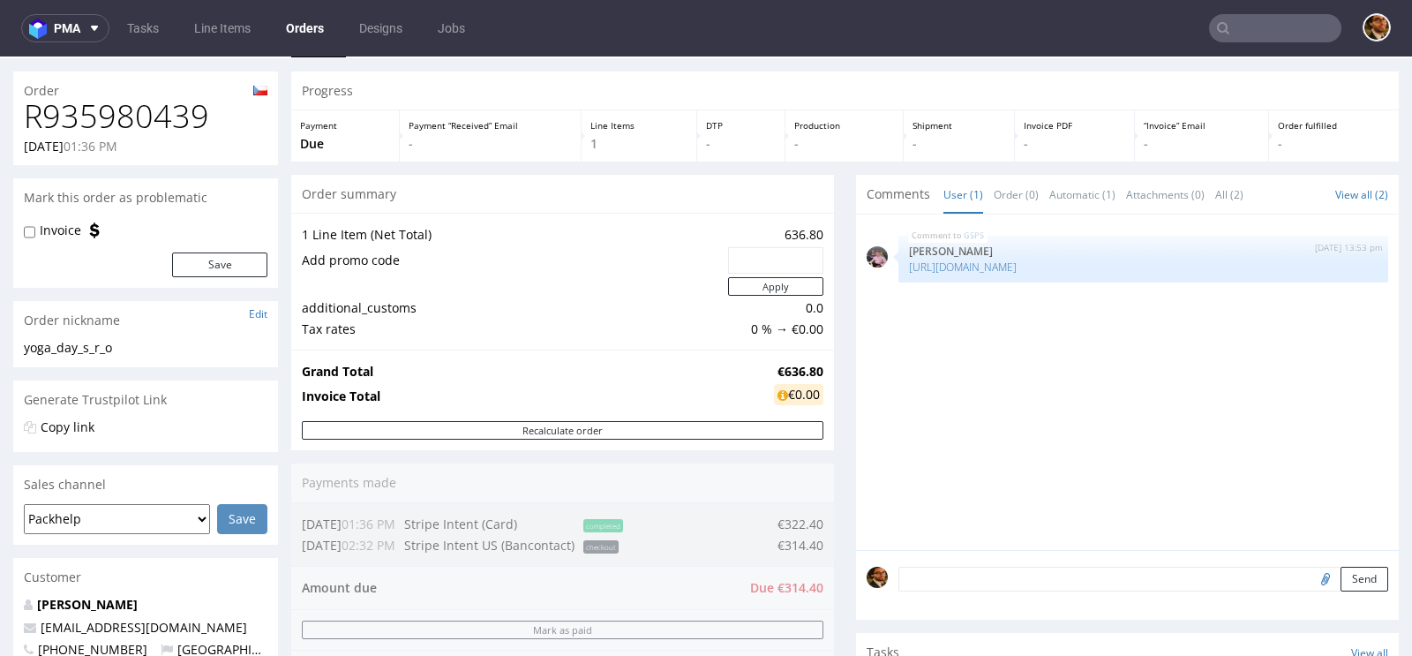
scroll to position [372, 0]
